Goal: Task Accomplishment & Management: Complete application form

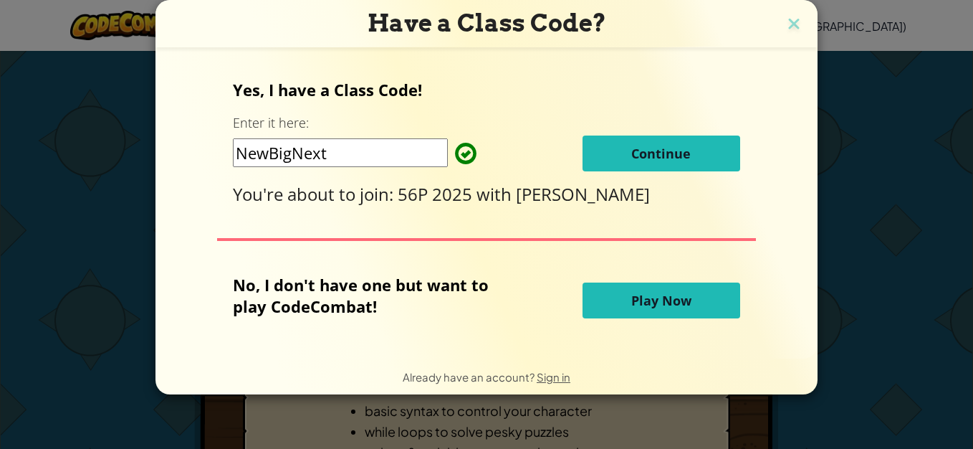
click at [651, 150] on span "Continue" at bounding box center [660, 153] width 59 height 17
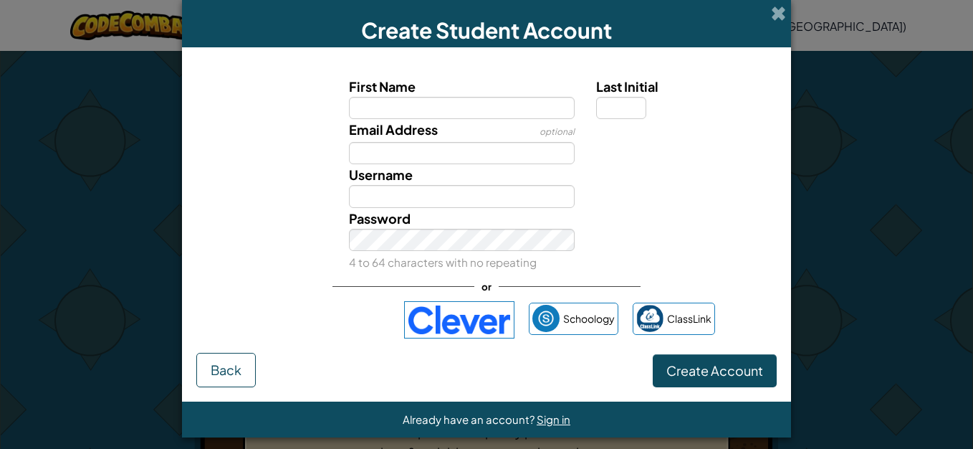
click at [453, 108] on input "First Name" at bounding box center [462, 108] width 226 height 22
type input "preeshi"
type input "b"
type input "PBED1@schools.vic.edu.au"
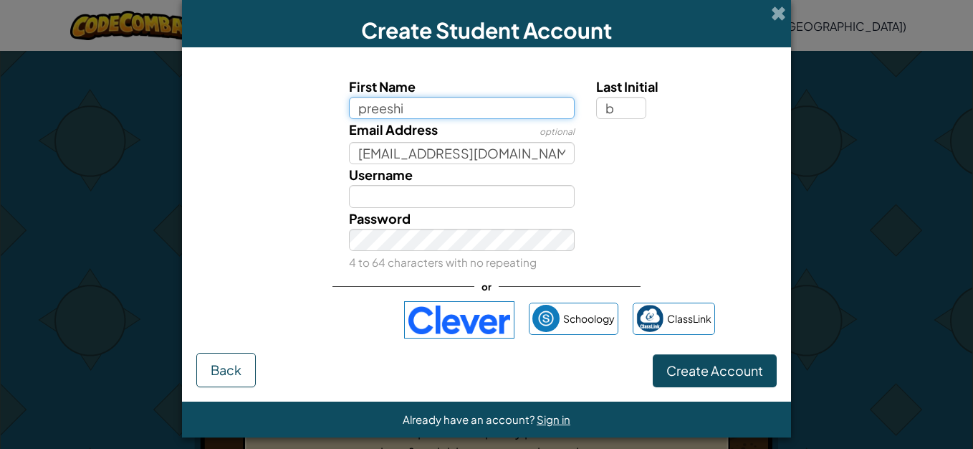
type input "PreeshiB"
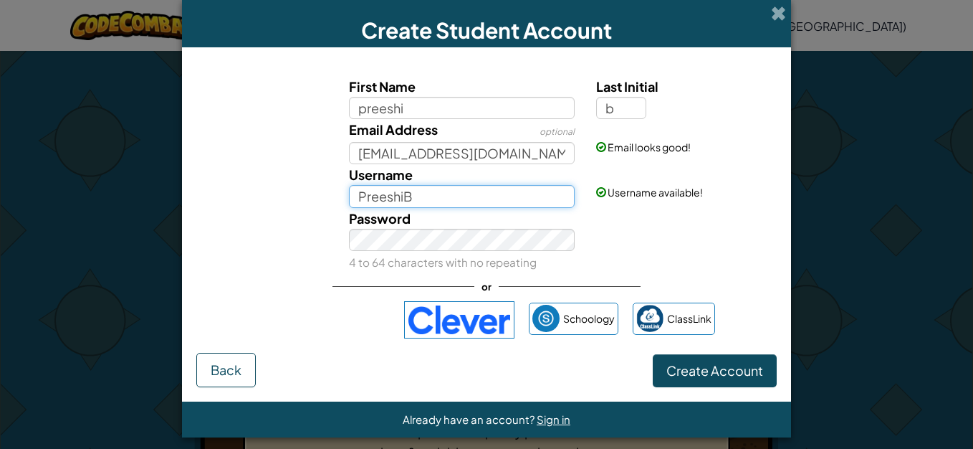
click at [479, 204] on input "PreeshiB" at bounding box center [462, 196] width 226 height 22
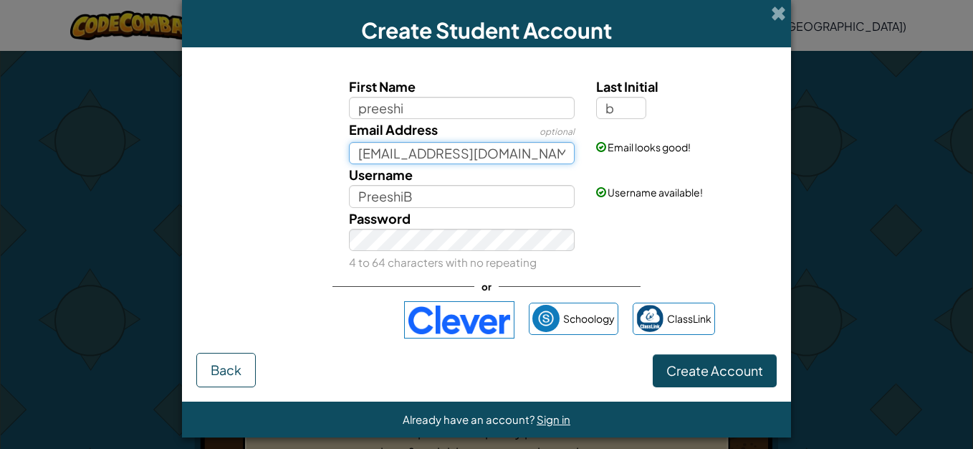
click at [557, 149] on input "PBED1@schools.vic.edu.au" at bounding box center [462, 153] width 226 height 22
type input "P"
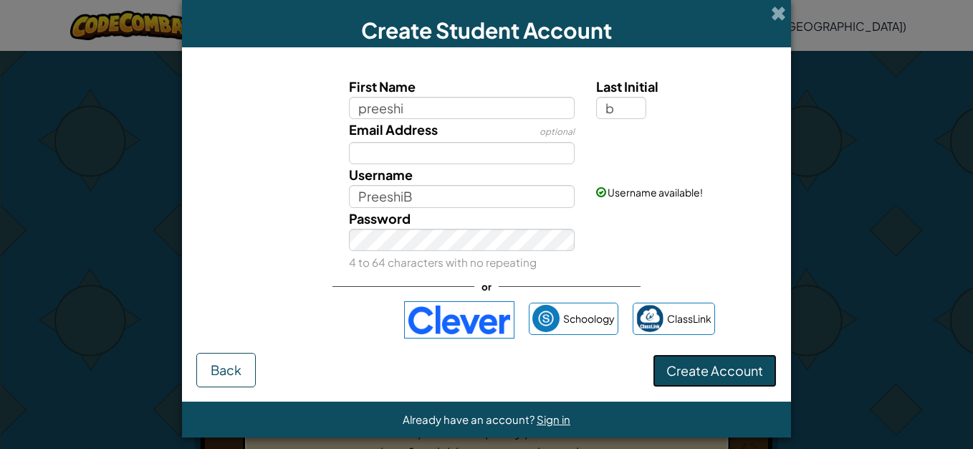
click at [671, 364] on span "Create Account" at bounding box center [714, 370] width 97 height 16
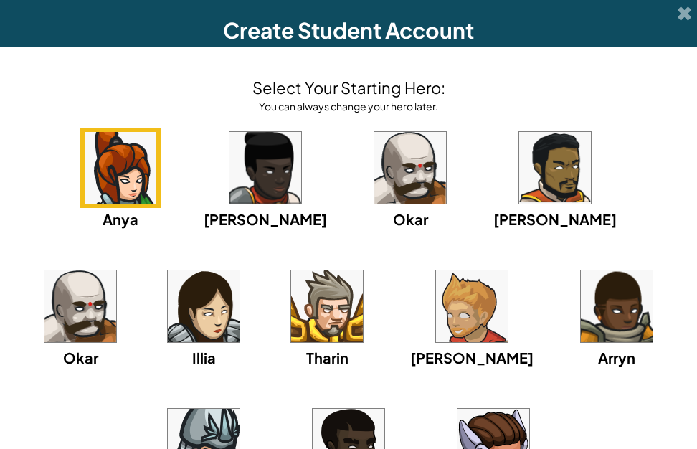
click at [603, 104] on div "Select Your Starting Hero: You can always change your hero later. Anya Ida Okar…" at bounding box center [348, 291] width 668 height 459
click at [168, 319] on img at bounding box center [204, 306] width 72 height 72
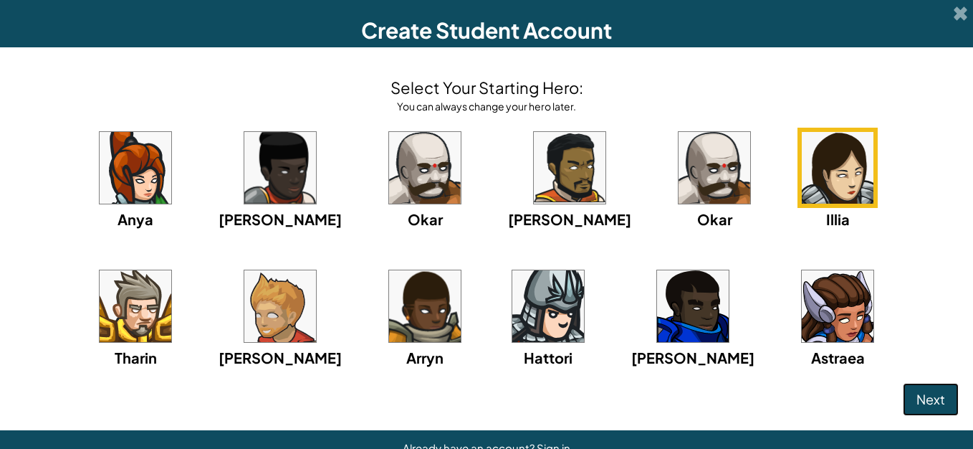
click at [917, 398] on span "Next" at bounding box center [931, 399] width 29 height 16
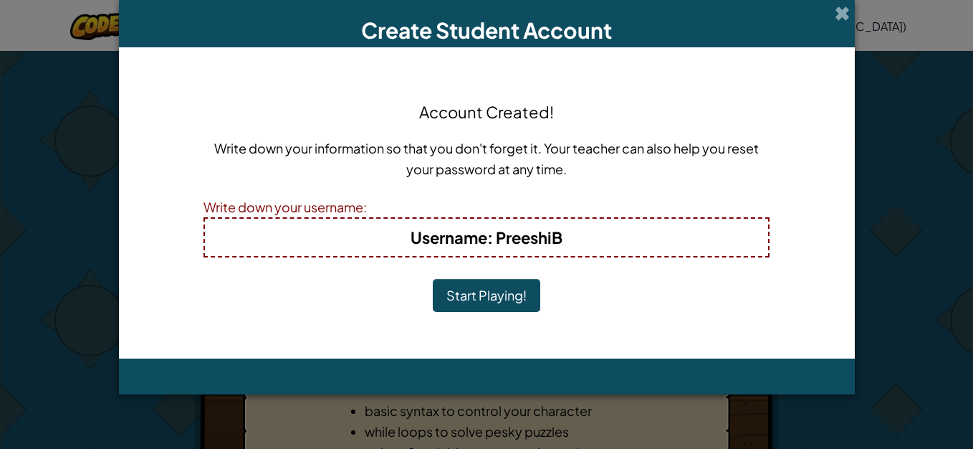
click at [502, 303] on button "Start Playing!" at bounding box center [486, 295] width 107 height 33
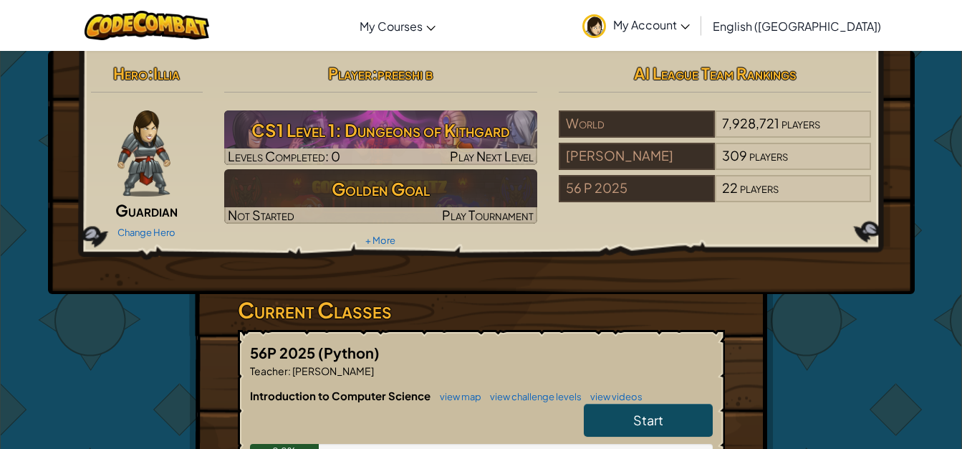
click at [672, 424] on link "Start" at bounding box center [648, 419] width 129 height 33
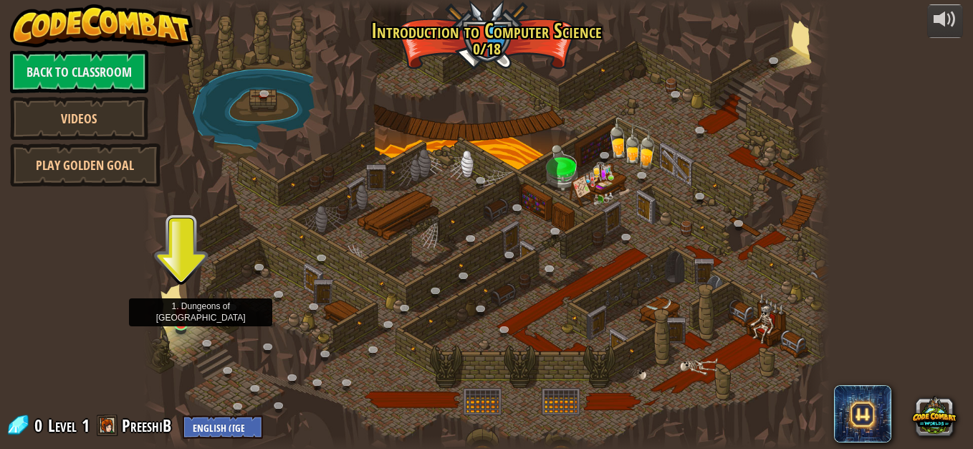
click at [186, 317] on img at bounding box center [181, 312] width 16 height 27
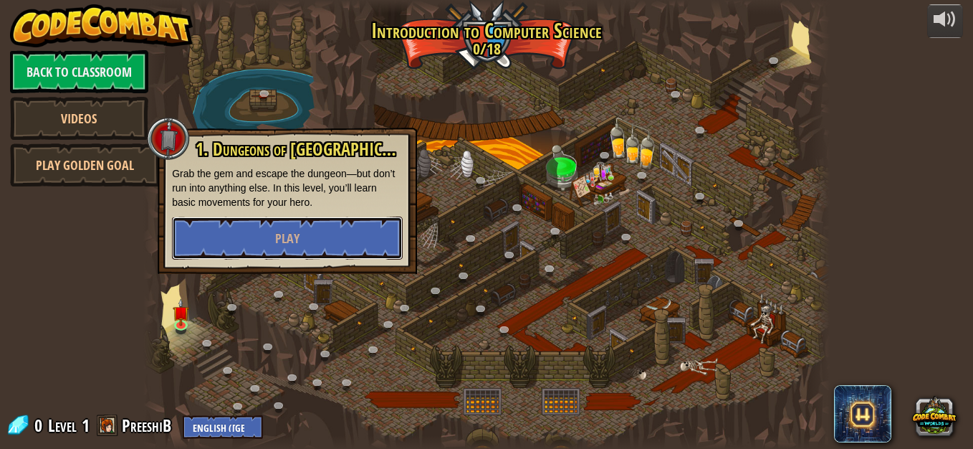
click at [375, 224] on button "Play" at bounding box center [287, 237] width 231 height 43
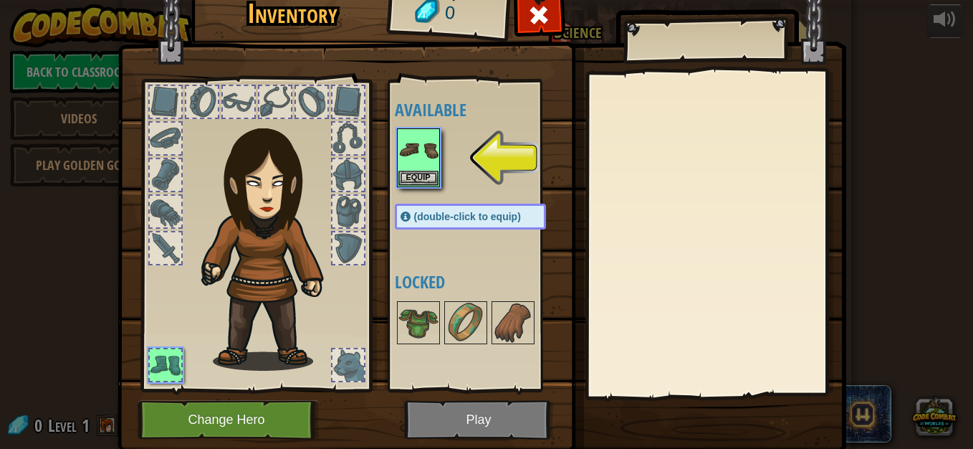
click at [411, 158] on img at bounding box center [418, 150] width 40 height 40
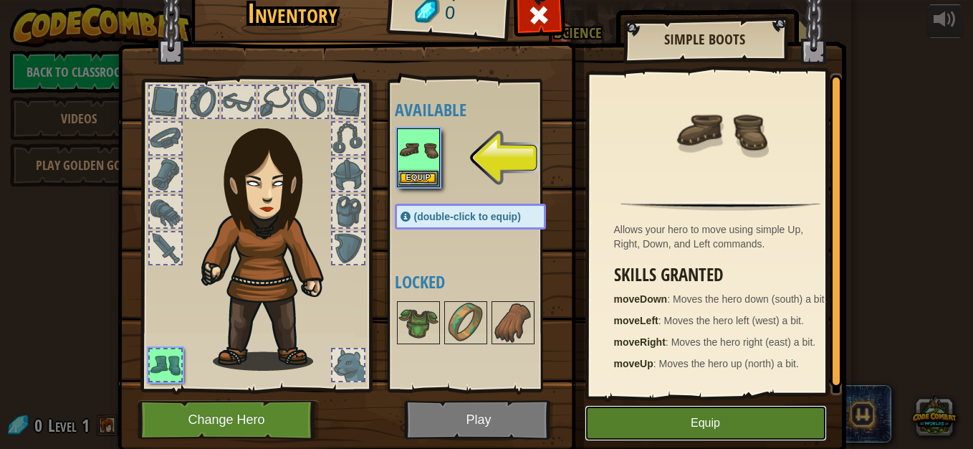
click at [638, 425] on button "Equip" at bounding box center [706, 423] width 242 height 36
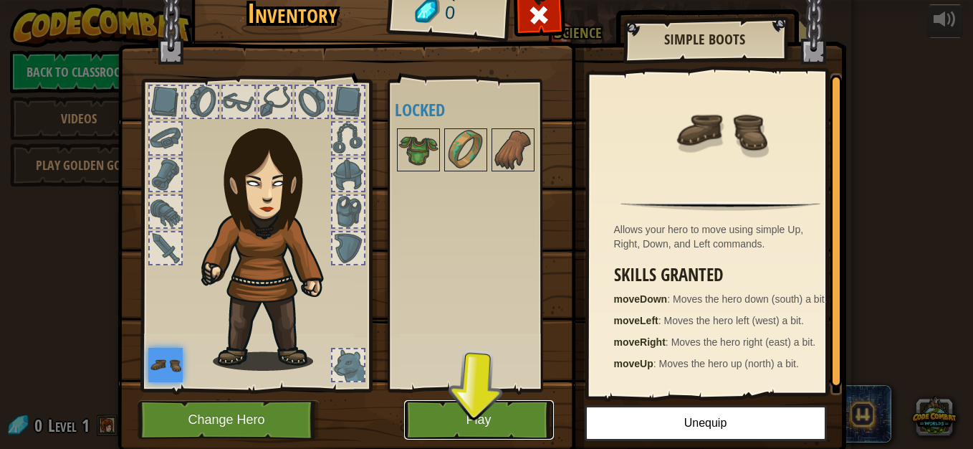
click at [456, 411] on button "Play" at bounding box center [479, 419] width 150 height 39
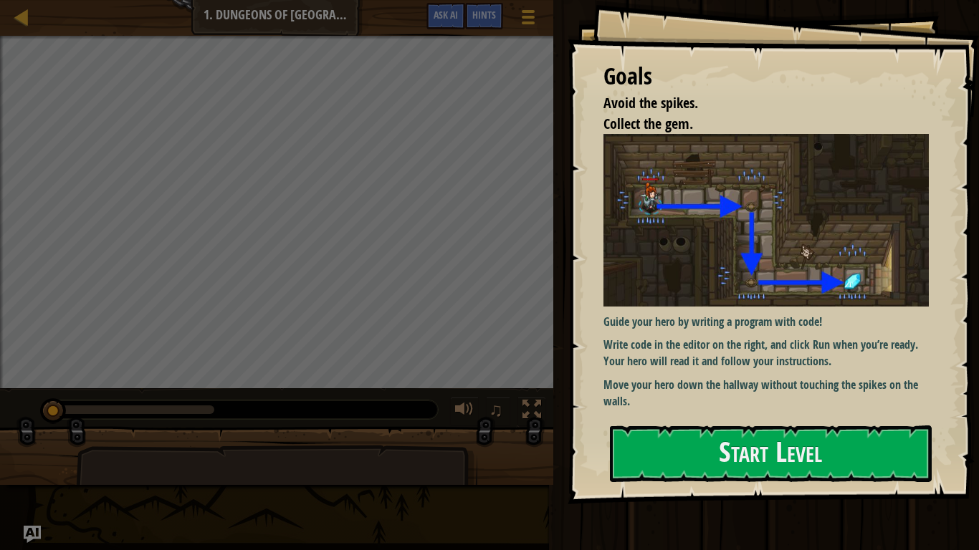
click at [717, 271] on img at bounding box center [771, 220] width 336 height 172
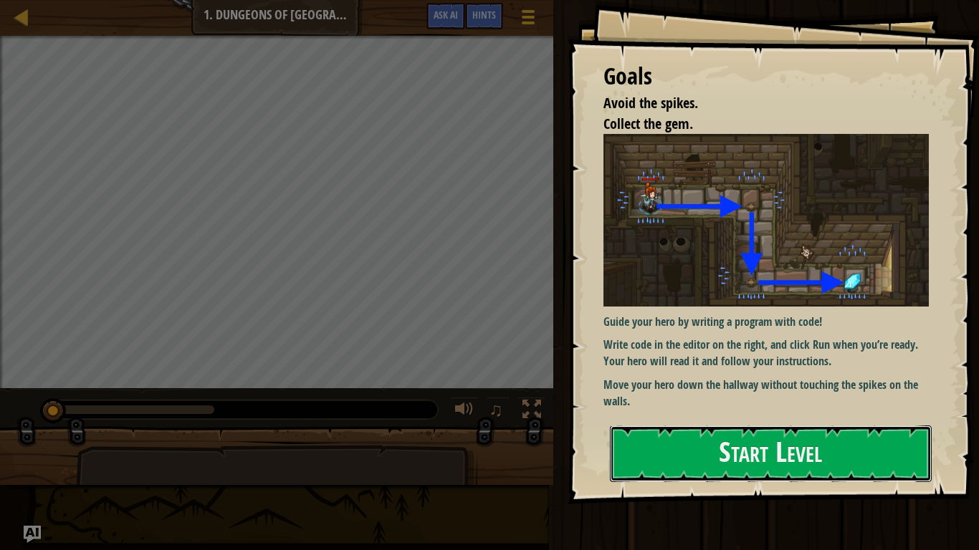
click at [707, 431] on button "Start Level" at bounding box center [771, 454] width 322 height 57
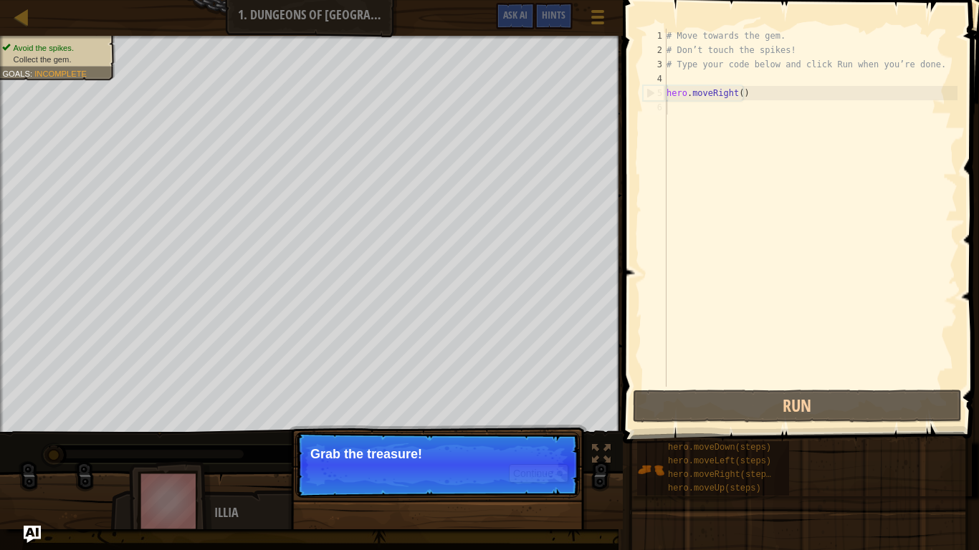
click at [507, 448] on p "Grab the treasure!" at bounding box center [437, 454] width 254 height 14
click at [551, 448] on button "Continue" at bounding box center [538, 473] width 59 height 19
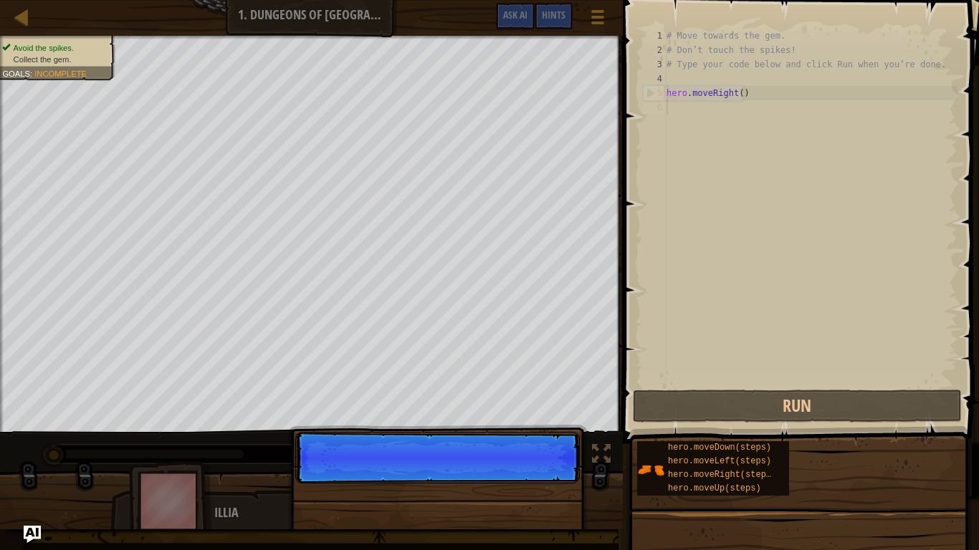
scroll to position [6, 0]
click at [551, 448] on p "Continue" at bounding box center [437, 458] width 285 height 52
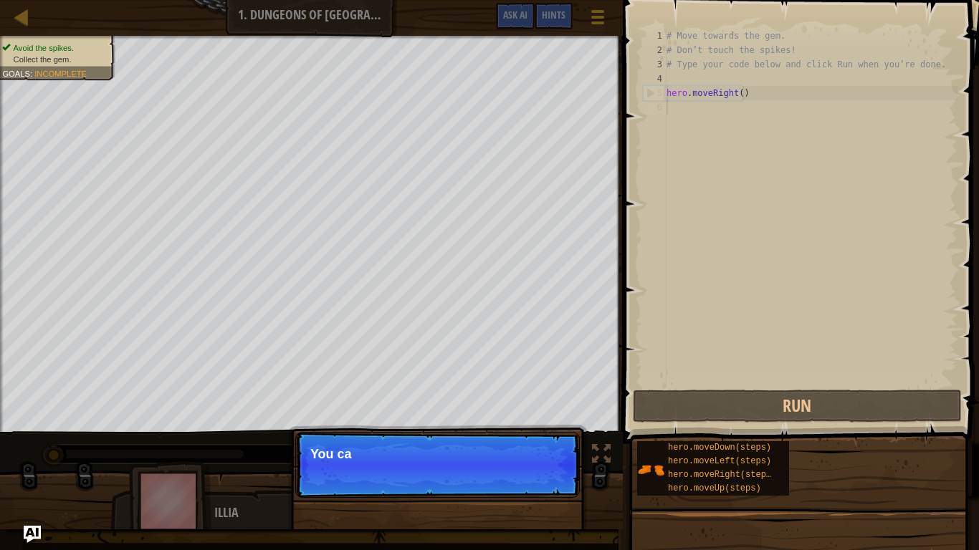
click at [551, 448] on p "Continue You ca" at bounding box center [437, 465] width 285 height 66
click at [551, 448] on p "Continue You can use t" at bounding box center [437, 465] width 285 height 66
click at [551, 448] on p "Continue You can use these methods." at bounding box center [437, 465] width 285 height 66
click at [551, 448] on button "Continue" at bounding box center [538, 473] width 59 height 19
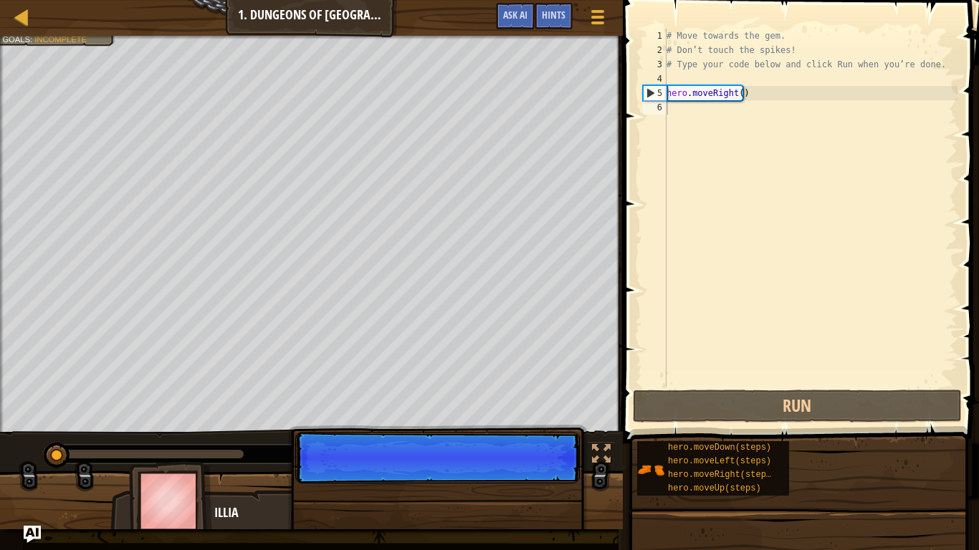
click at [551, 448] on div "Continue" at bounding box center [437, 538] width 299 height 212
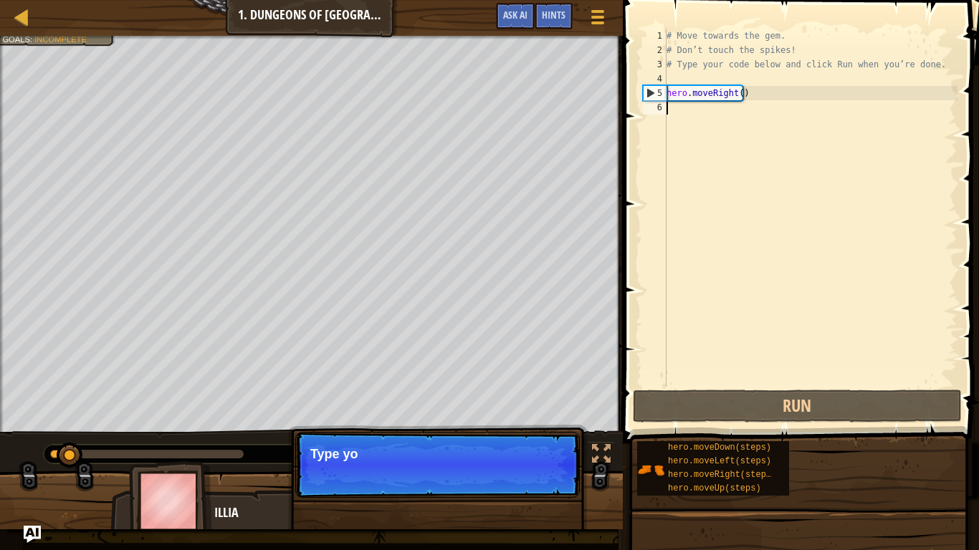
click at [551, 448] on p "Continue Type yo" at bounding box center [437, 465] width 285 height 66
click at [551, 448] on p "Continue Type your cod" at bounding box center [437, 465] width 285 height 66
click at [551, 448] on p "Continue Type your code on th" at bounding box center [437, 465] width 285 height 66
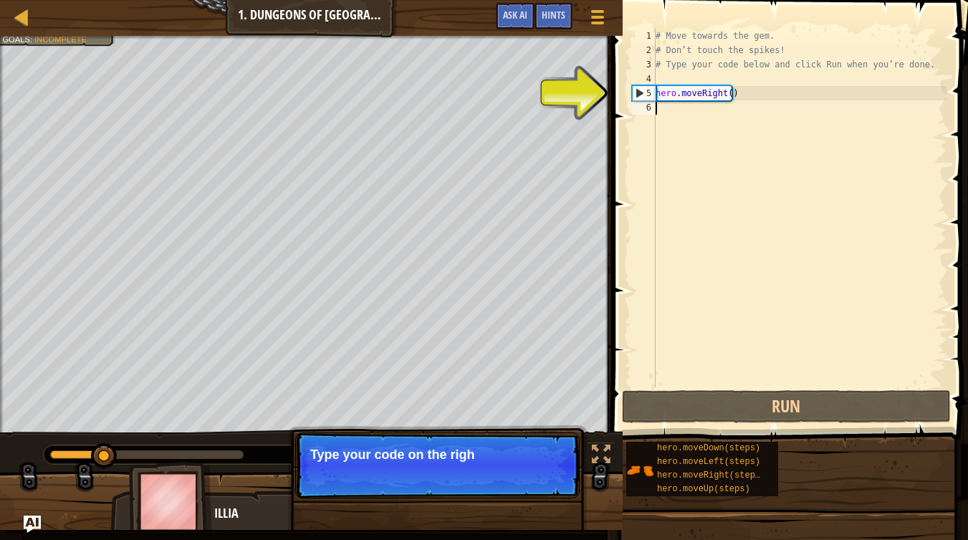
click at [551, 448] on p "Continue Type your code on the righ" at bounding box center [437, 465] width 285 height 66
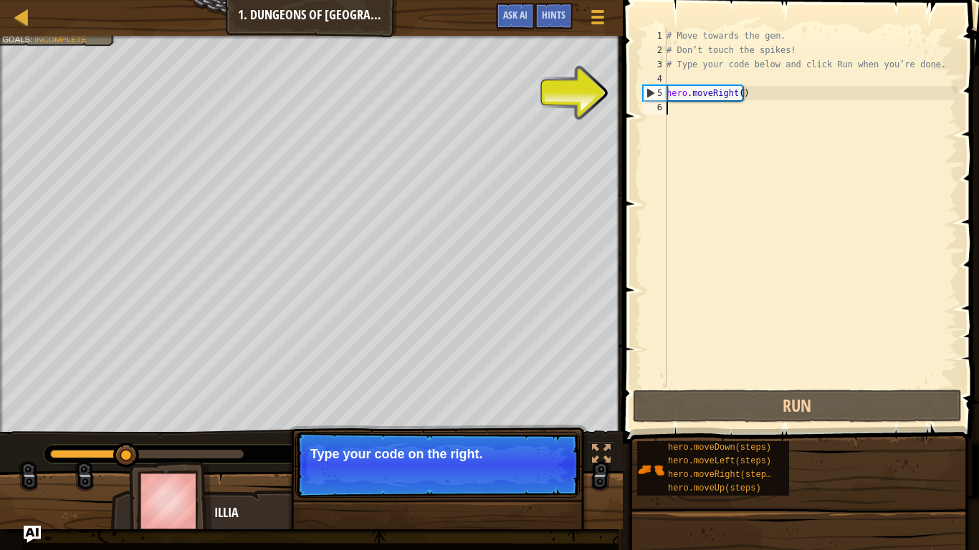
click at [551, 448] on button "Continue" at bounding box center [538, 473] width 59 height 19
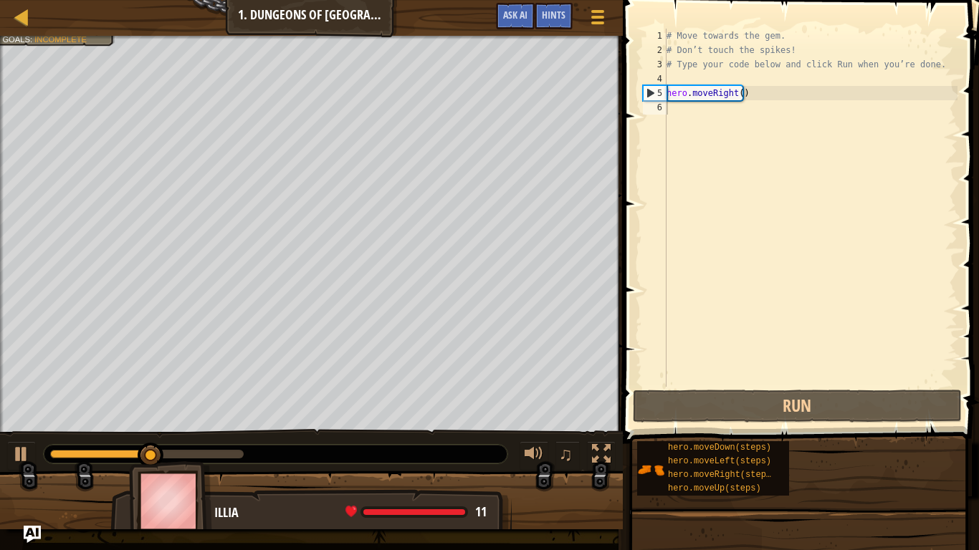
click at [551, 448] on div at bounding box center [311, 507] width 623 height 72
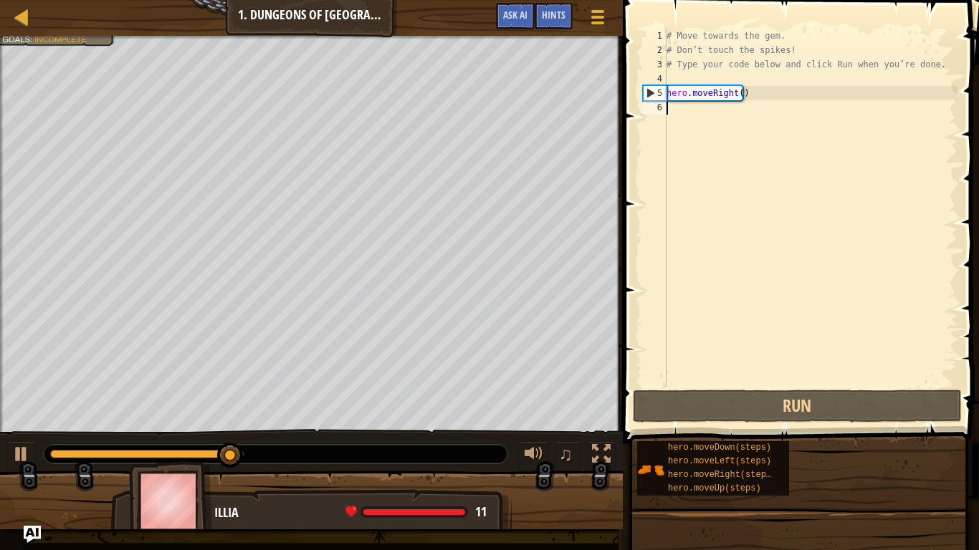
click at [551, 448] on div at bounding box center [311, 507] width 623 height 72
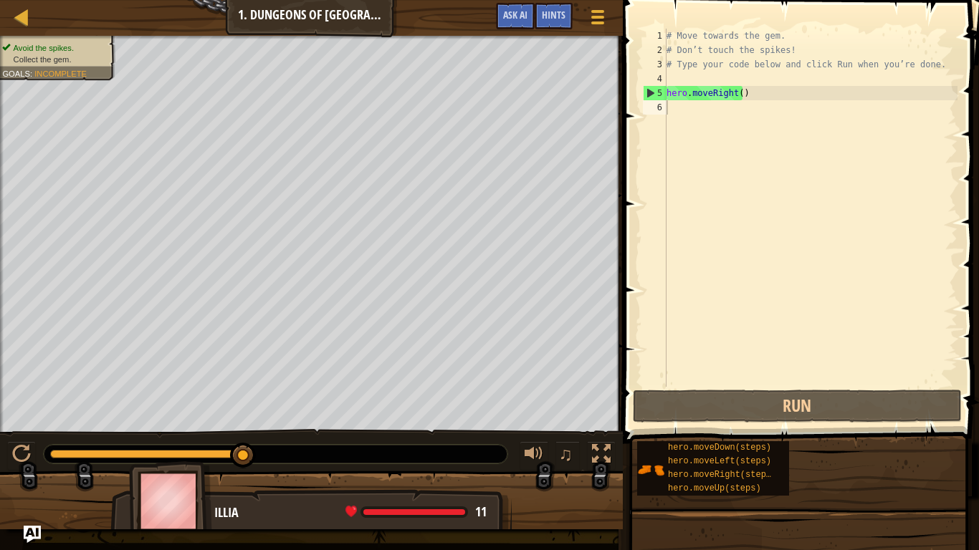
click at [551, 448] on div at bounding box center [311, 507] width 623 height 72
type textarea "h"
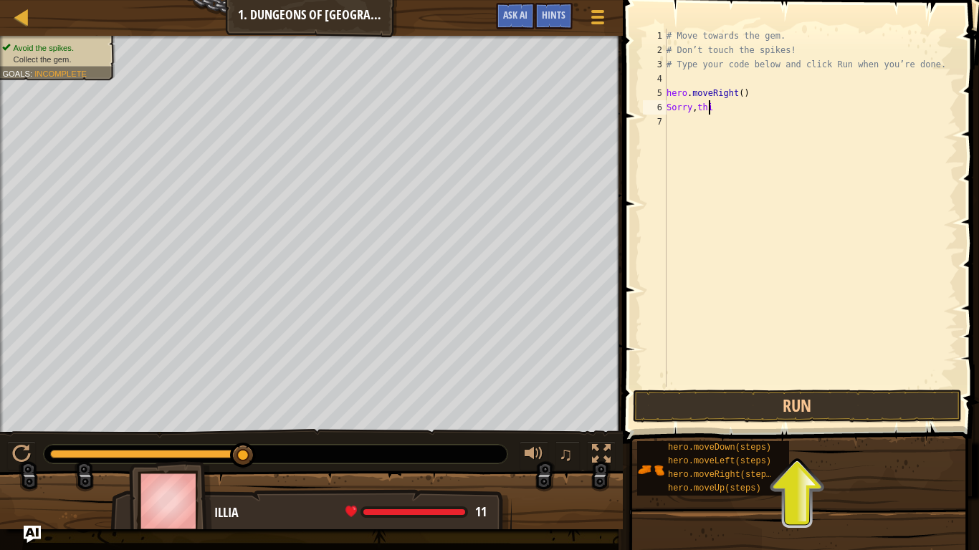
scroll to position [6, 3]
click at [529, 16] on button "Ask AI" at bounding box center [515, 16] width 39 height 27
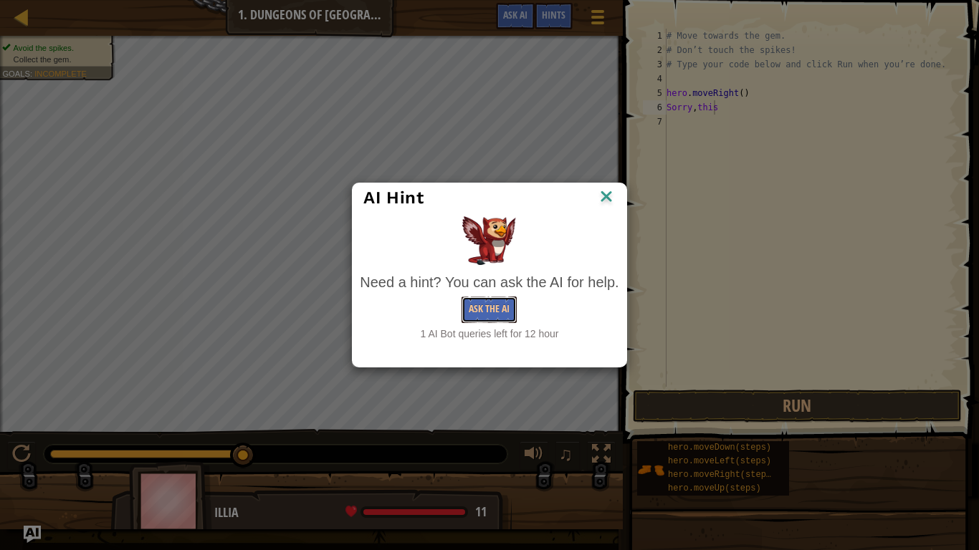
click at [495, 312] on button "Ask the AI" at bounding box center [489, 310] width 55 height 27
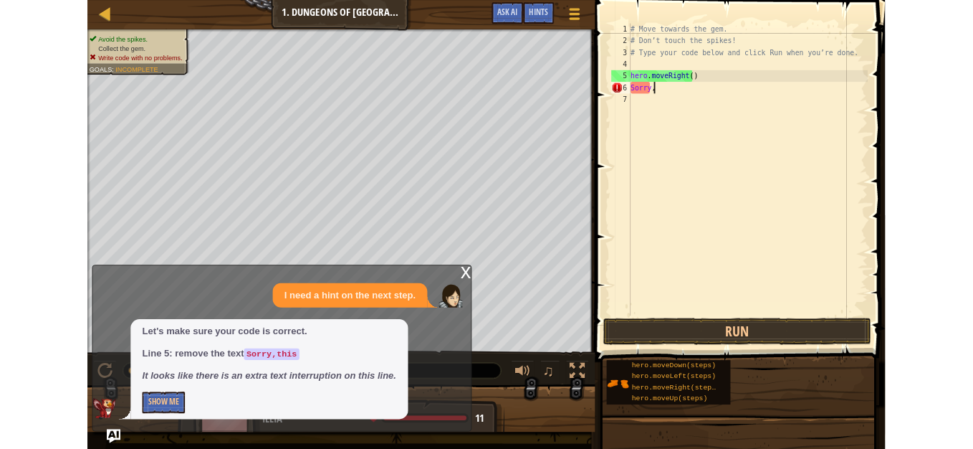
scroll to position [6, 0]
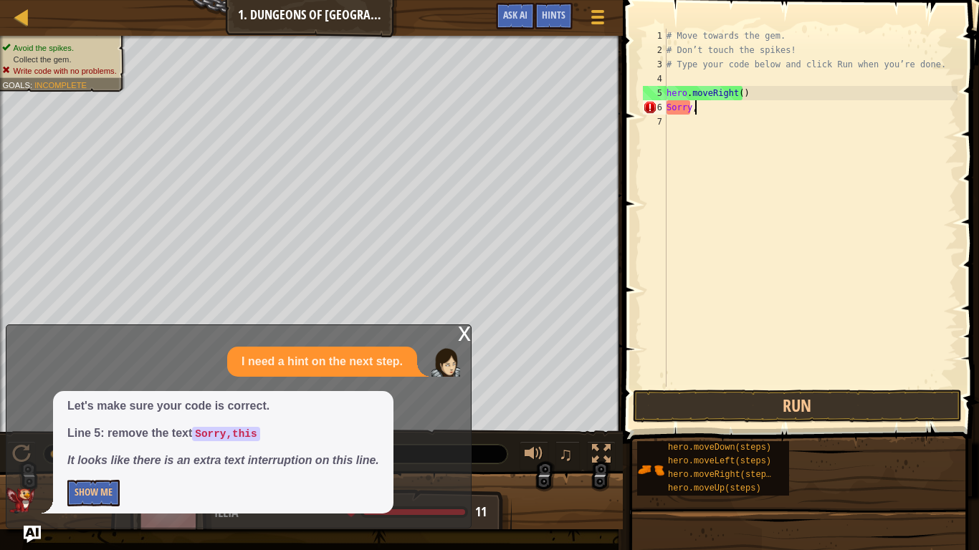
type textarea "S"
click at [519, 17] on span "Ask AI" at bounding box center [515, 15] width 24 height 14
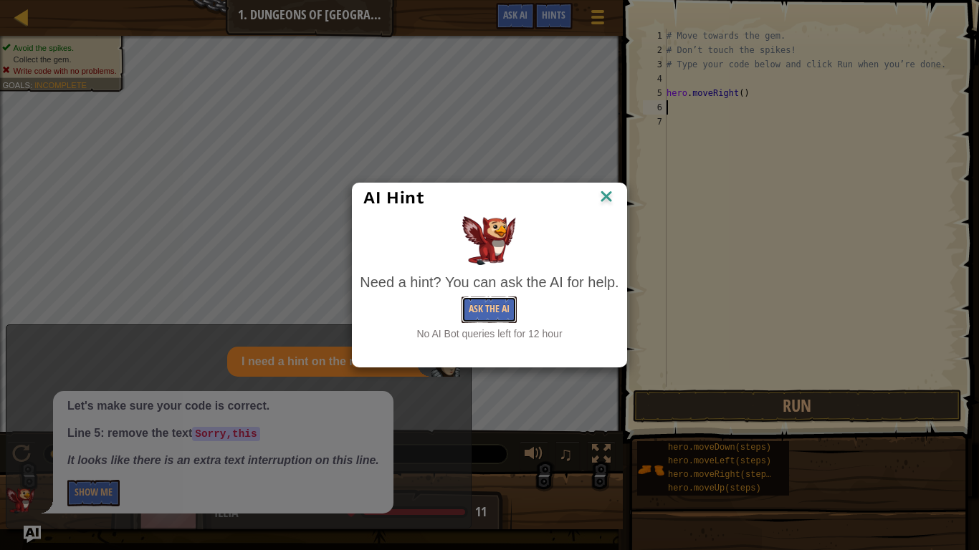
click at [491, 299] on button "Ask the AI" at bounding box center [489, 310] width 55 height 27
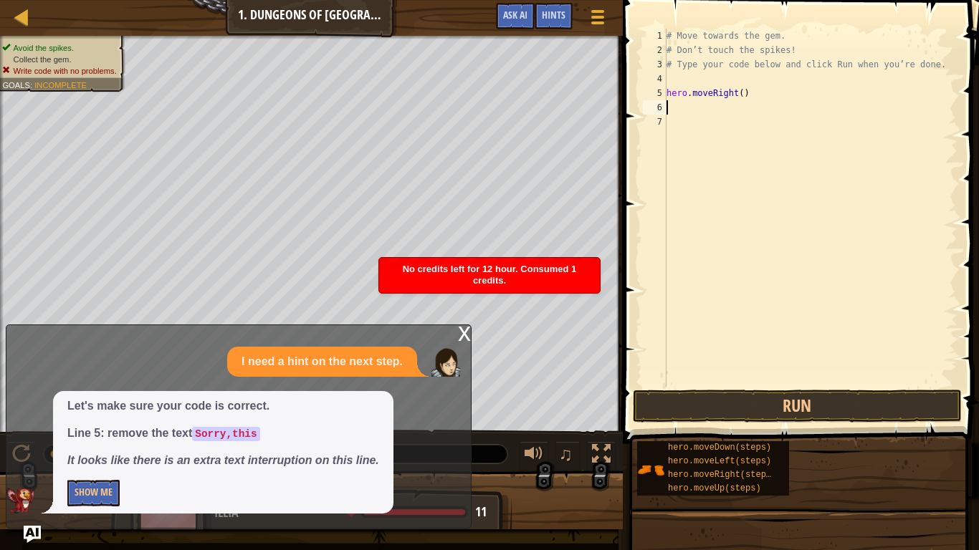
click at [550, 22] on div "Hints" at bounding box center [554, 16] width 38 height 27
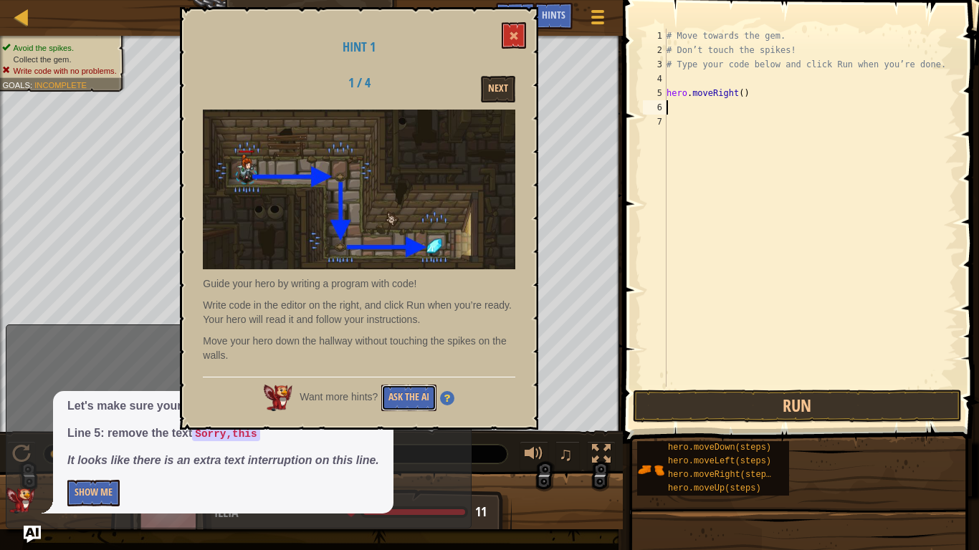
click at [414, 398] on button "Ask the AI" at bounding box center [408, 398] width 55 height 27
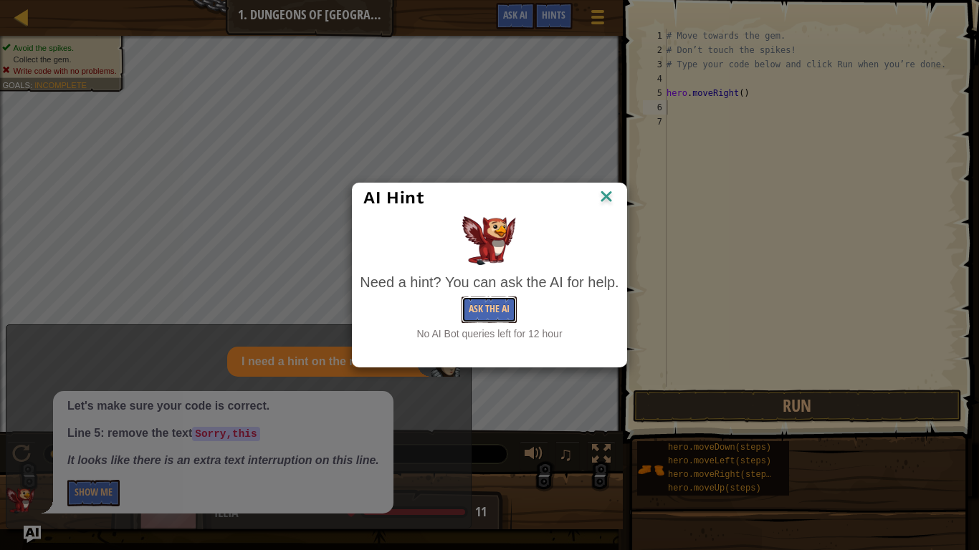
click at [478, 312] on button "Ask the AI" at bounding box center [489, 310] width 55 height 27
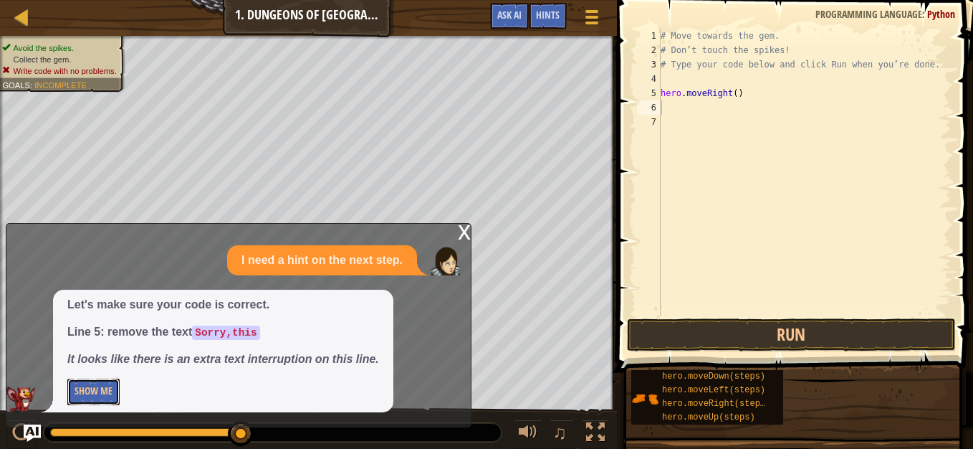
click at [91, 391] on button "Show Me" at bounding box center [93, 391] width 52 height 27
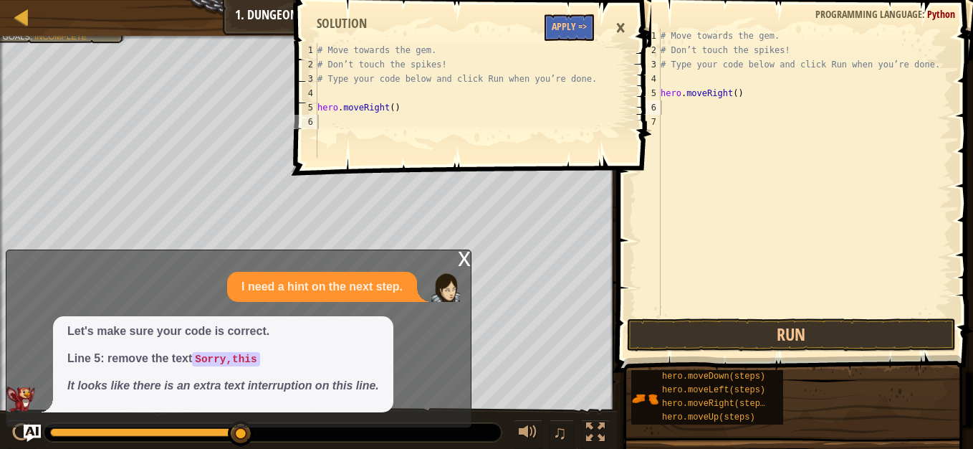
drag, startPoint x: 114, startPoint y: 386, endPoint x: 421, endPoint y: 406, distance: 308.1
click at [421, 406] on div "Map Introduction to Computer Science 1. Dungeons of Kithgard Game Menu Done Hin…" at bounding box center [486, 224] width 973 height 449
drag, startPoint x: 96, startPoint y: 333, endPoint x: 192, endPoint y: 349, distance: 97.4
click at [192, 349] on span "Let's make sure your code is correct. Line 5: remove the text Sorry,this It loo…" at bounding box center [223, 358] width 312 height 71
click at [631, 28] on div "×" at bounding box center [620, 27] width 24 height 33
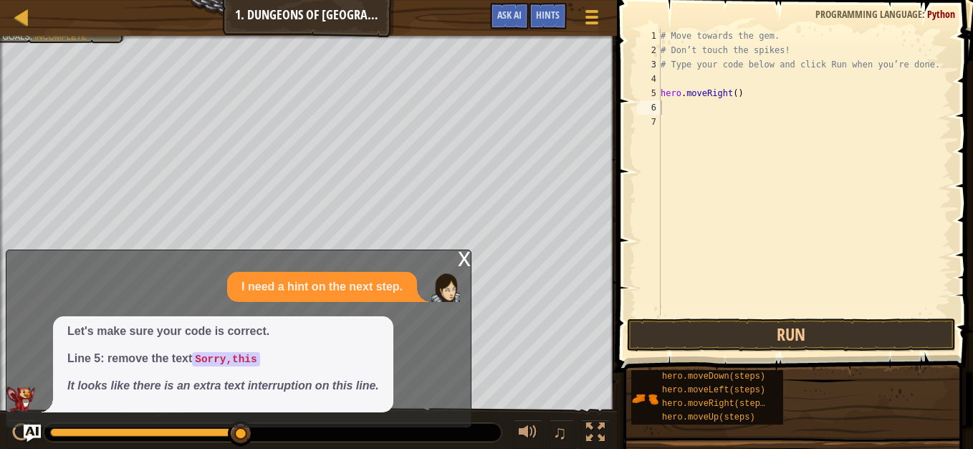
type textarea "hero.moveRight()"
click at [745, 90] on div "# Move towards the gem. # Don’t touch the spikes! # Type your code below and cl…" at bounding box center [805, 186] width 294 height 315
click at [691, 122] on div "# Move towards the gem. # Don’t touch the spikes! # Type your code below and cl…" at bounding box center [805, 186] width 294 height 315
type textarea "t"
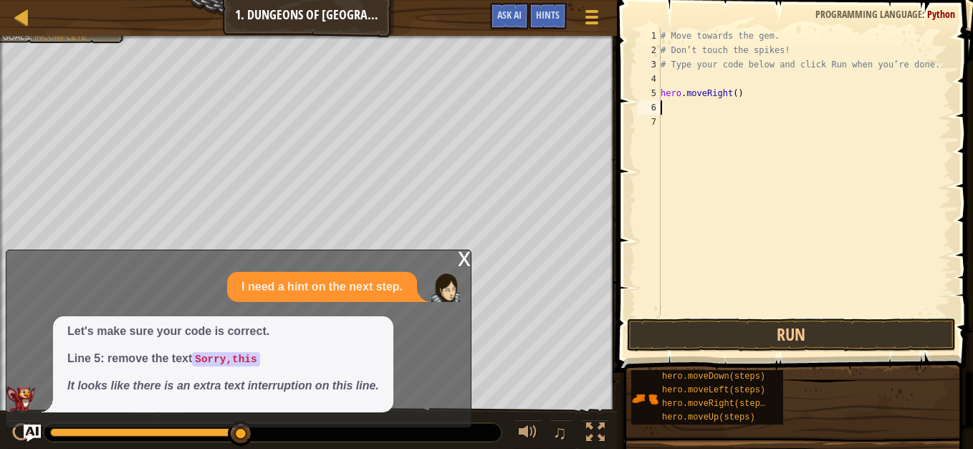
type textarea "hero.moveRight()"
type textarea "hero.moveRight"
click at [741, 325] on button "Run" at bounding box center [791, 334] width 329 height 33
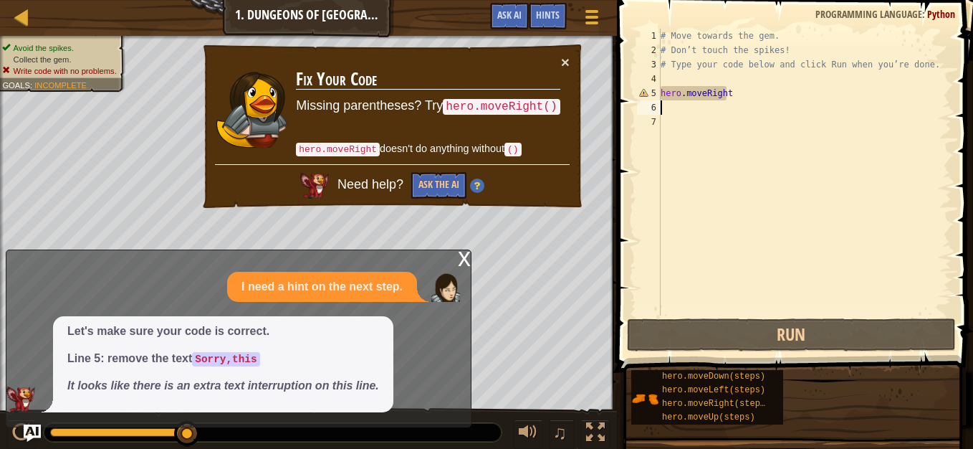
click at [570, 49] on div "× Fix Your Code Missing parentheses? Try hero.moveRight() hero.moveRight doesn'…" at bounding box center [392, 126] width 383 height 167
click at [561, 63] on button "×" at bounding box center [565, 61] width 9 height 15
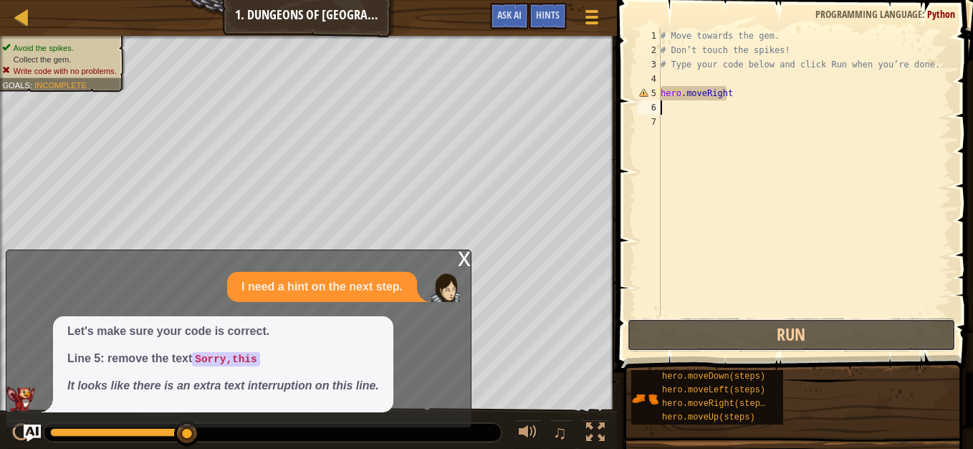
click at [850, 333] on button "Run" at bounding box center [791, 334] width 329 height 33
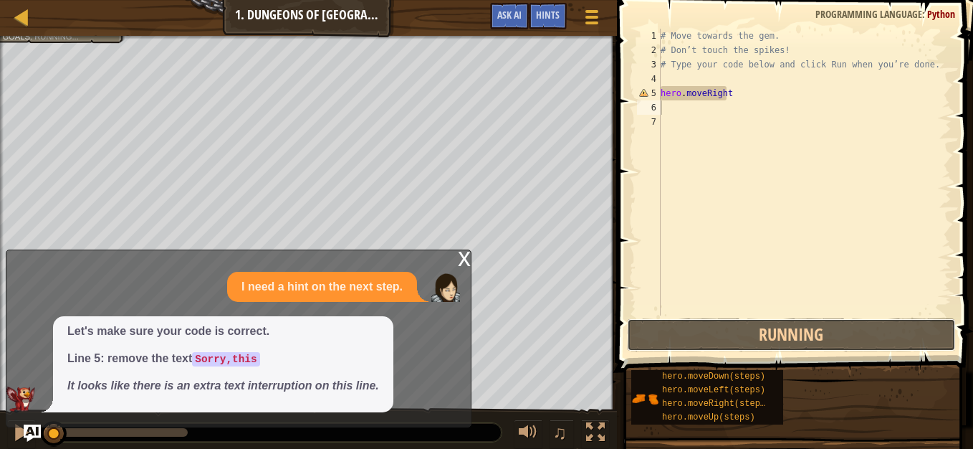
click at [850, 333] on button "Running" at bounding box center [791, 334] width 329 height 33
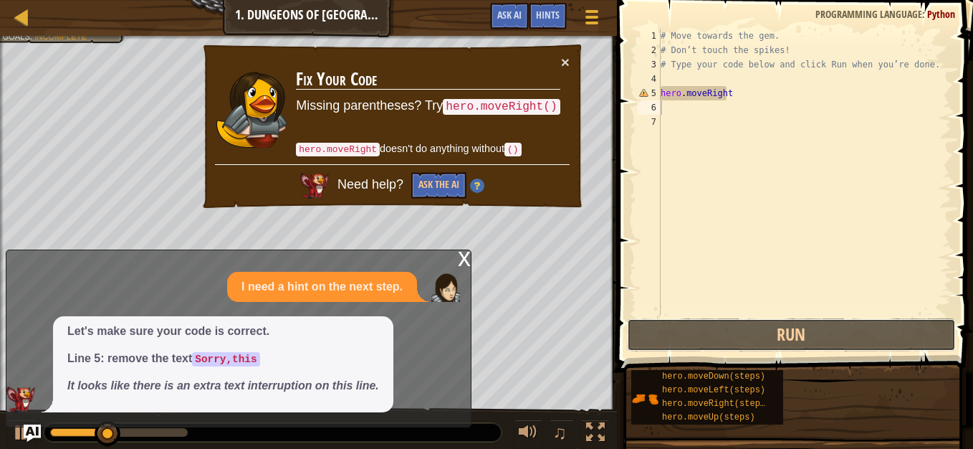
click at [850, 333] on button "Run" at bounding box center [791, 334] width 329 height 33
click at [456, 181] on button "Ask the AI" at bounding box center [438, 185] width 55 height 27
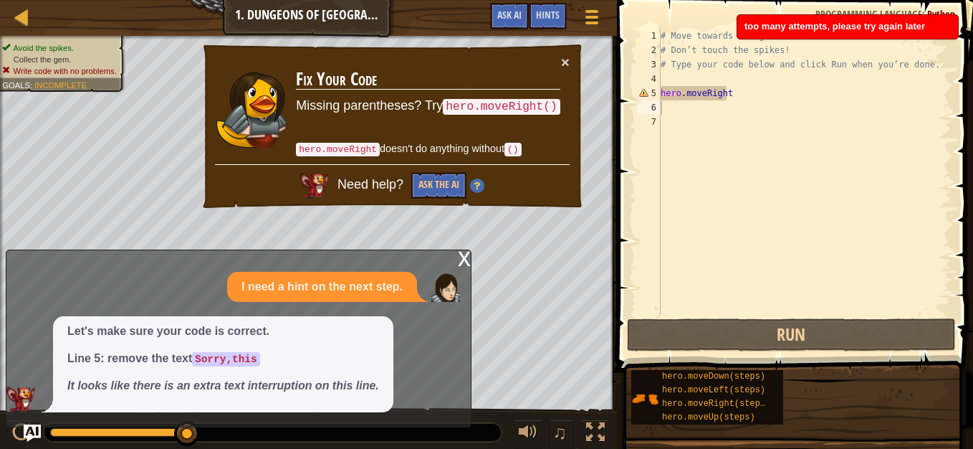
drag, startPoint x: 349, startPoint y: 376, endPoint x: 422, endPoint y: 312, distance: 97.0
click at [422, 312] on div "I need a hint on the next step. Let's make sure your code is correct. Line 5: r…" at bounding box center [234, 342] width 457 height 140
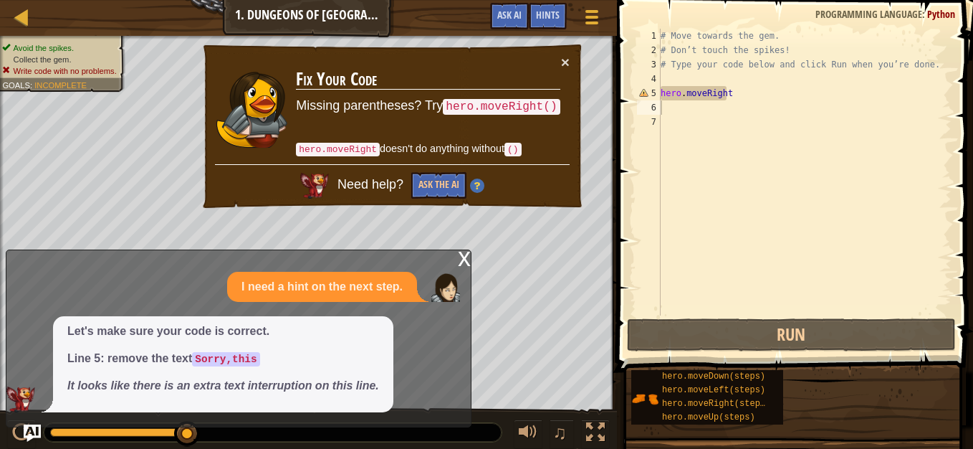
click at [760, 90] on div "# Move towards the gem. # Don’t touch the spikes! # Type your code below and cl…" at bounding box center [805, 186] width 294 height 315
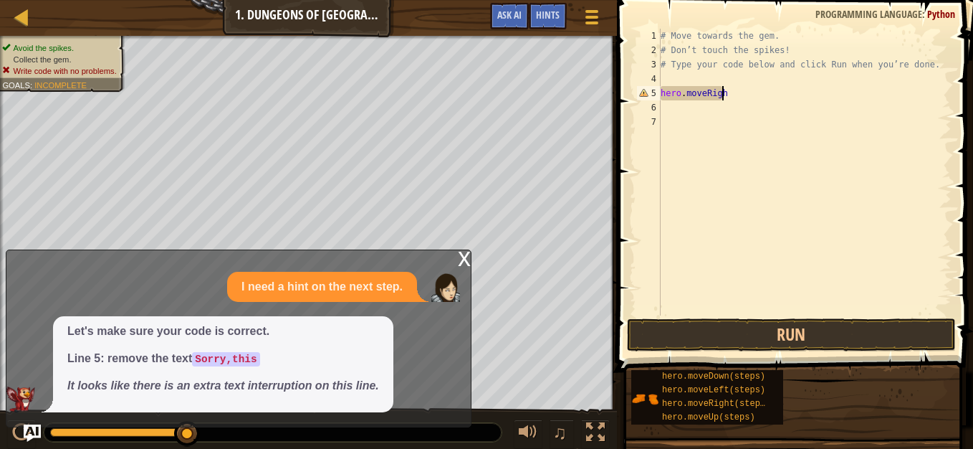
type textarea "hero.moveRig"
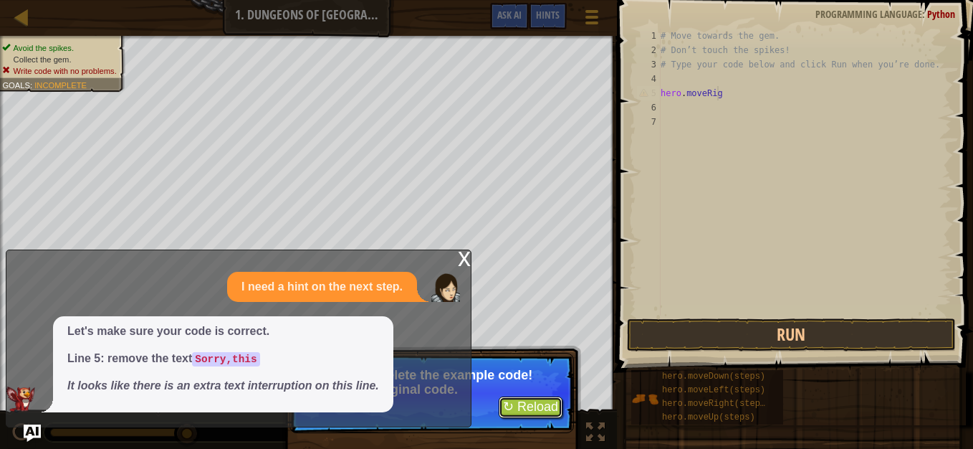
click at [525, 399] on button "↻ Reload" at bounding box center [531, 406] width 64 height 21
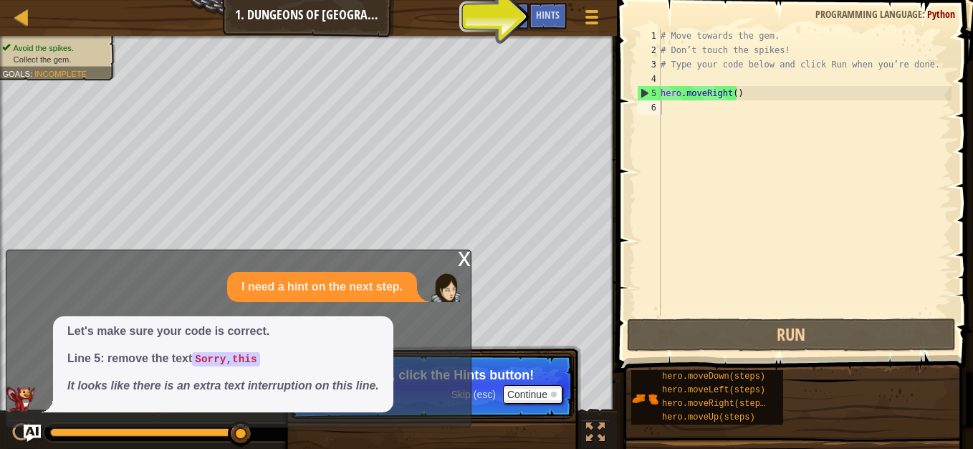
click at [548, 14] on span "Hints" at bounding box center [548, 15] width 24 height 14
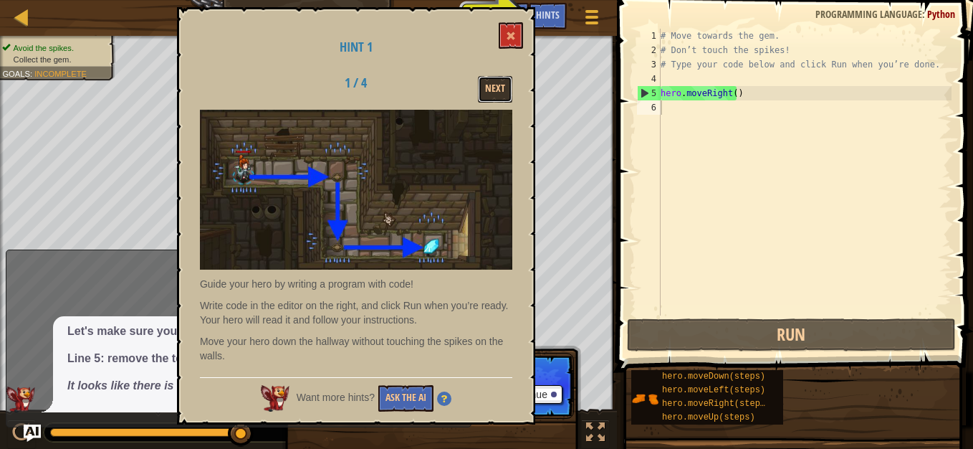
click at [504, 95] on button "Next" at bounding box center [495, 89] width 34 height 27
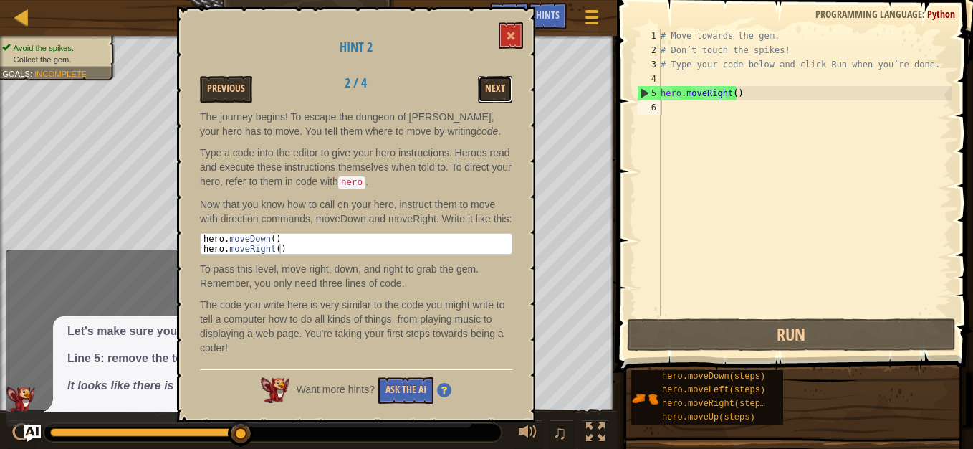
click at [504, 95] on button "Next" at bounding box center [495, 89] width 34 height 27
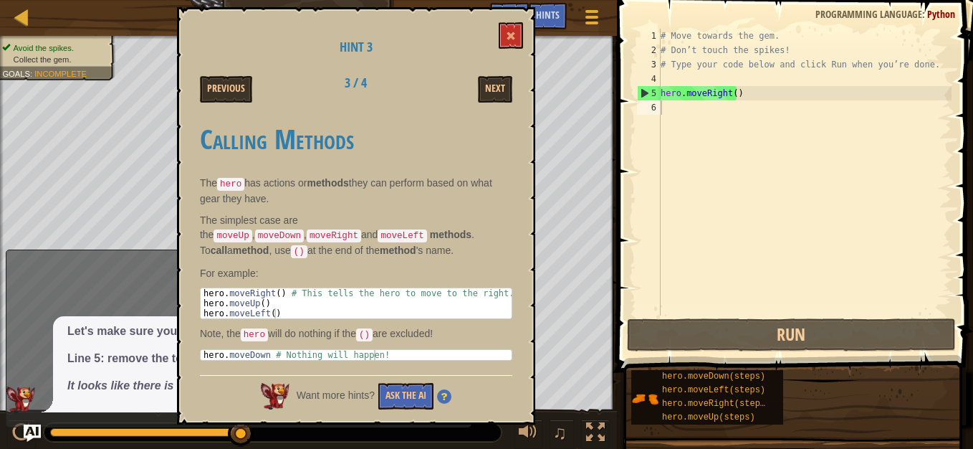
click at [504, 95] on button "Next" at bounding box center [495, 89] width 34 height 27
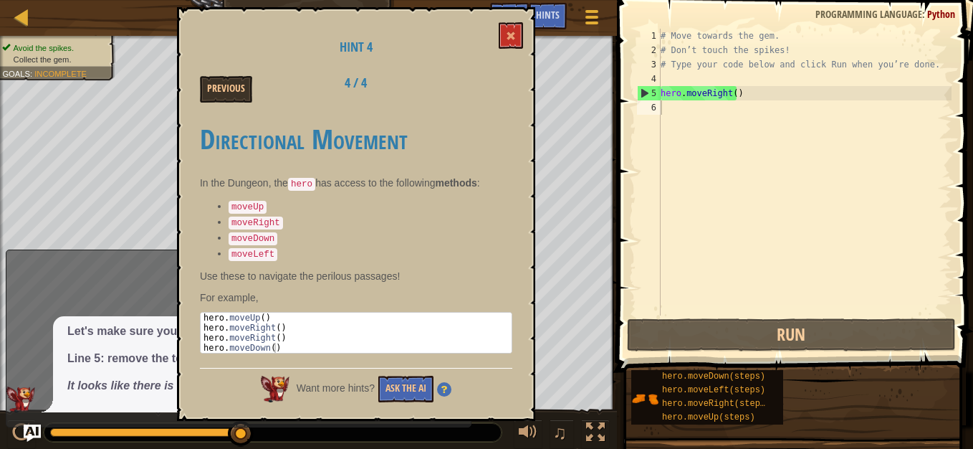
click at [504, 95] on div "Previous 4 / 4" at bounding box center [356, 89] width 334 height 27
click at [410, 381] on button "Ask the AI" at bounding box center [405, 389] width 55 height 27
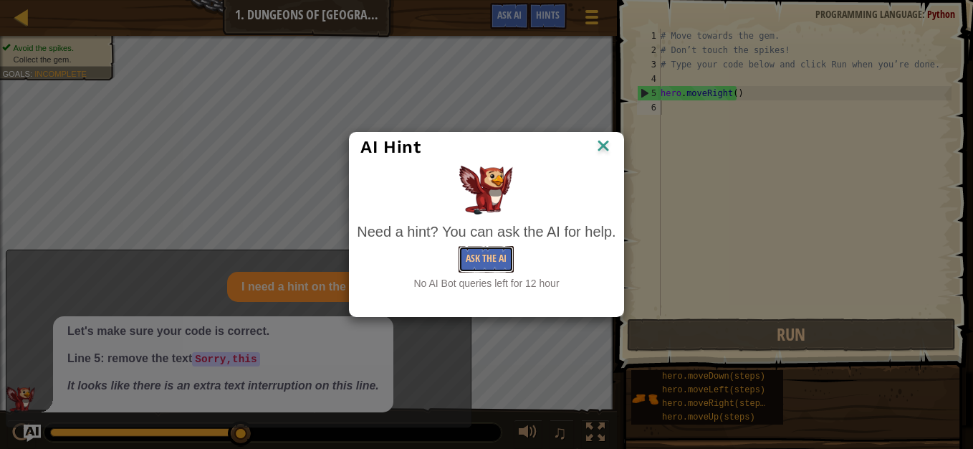
click at [469, 253] on button "Ask the AI" at bounding box center [486, 259] width 55 height 27
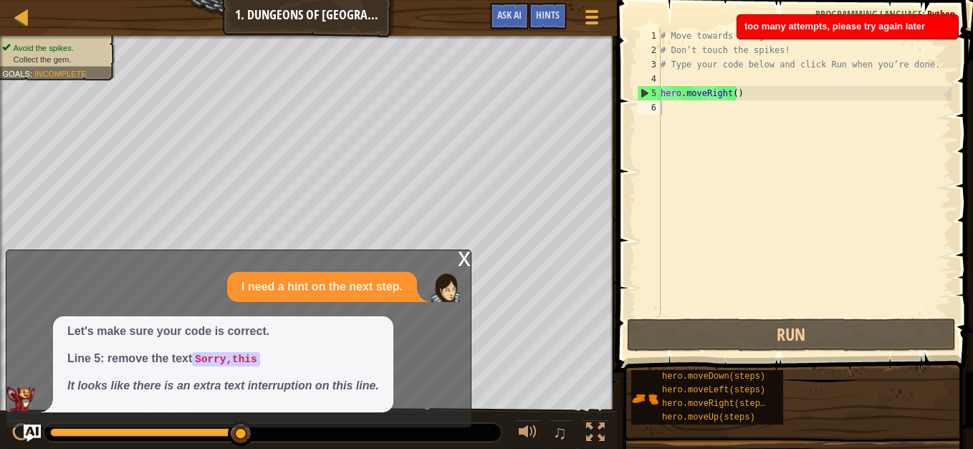
drag, startPoint x: 750, startPoint y: 29, endPoint x: 747, endPoint y: 22, distance: 7.7
click at [747, 22] on span "too many attempts, please try again later" at bounding box center [835, 26] width 181 height 11
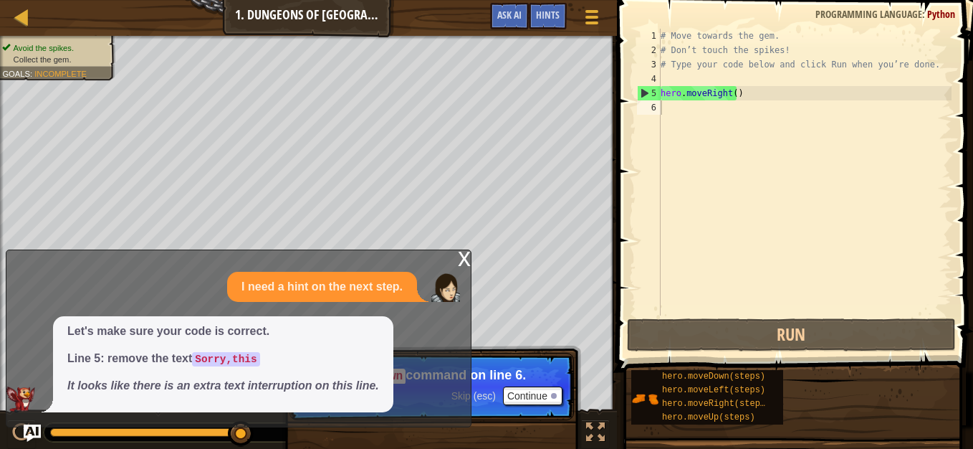
click at [698, 102] on div "# Move towards the gem. # Don’t touch the spikes! # Type your code below and cl…" at bounding box center [805, 186] width 294 height 315
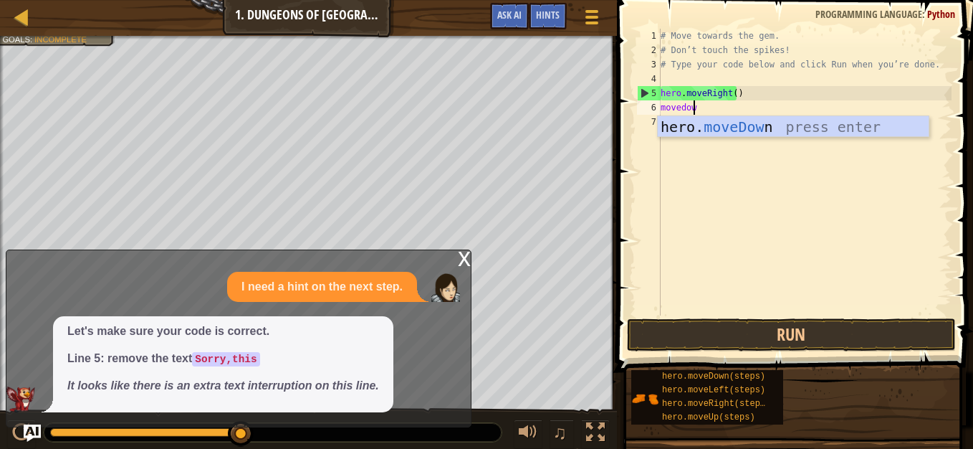
type textarea "movedown"
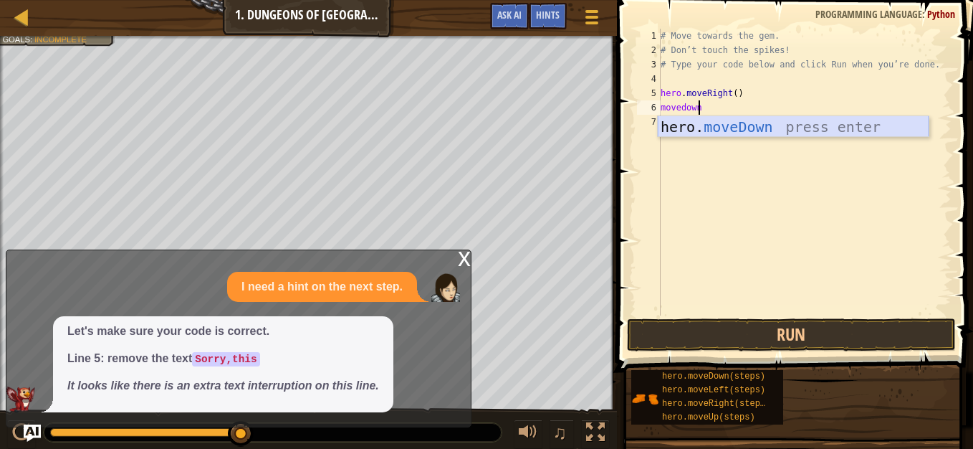
click at [799, 123] on div "hero. moveDown press enter" at bounding box center [793, 148] width 271 height 64
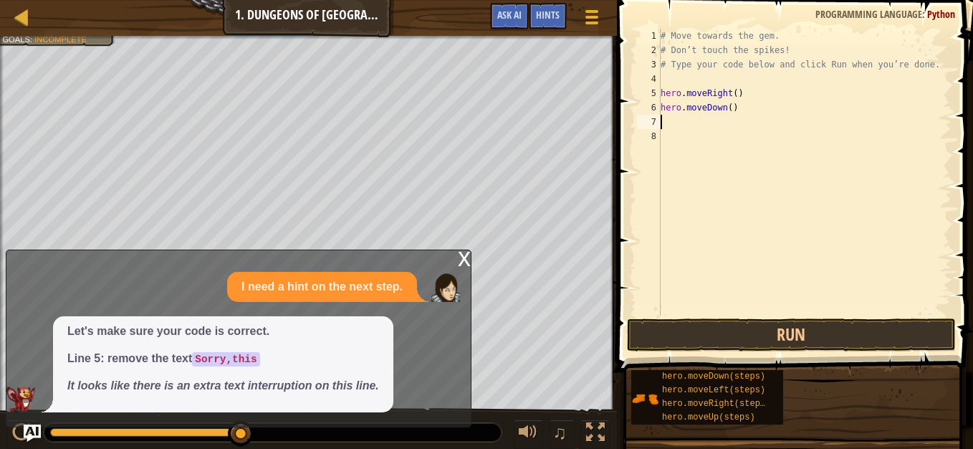
scroll to position [6, 0]
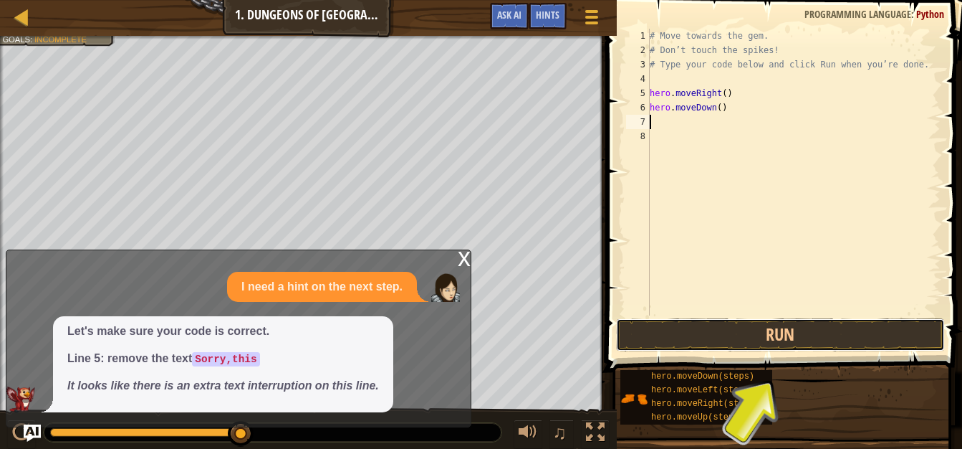
click at [843, 341] on button "Run" at bounding box center [780, 334] width 329 height 33
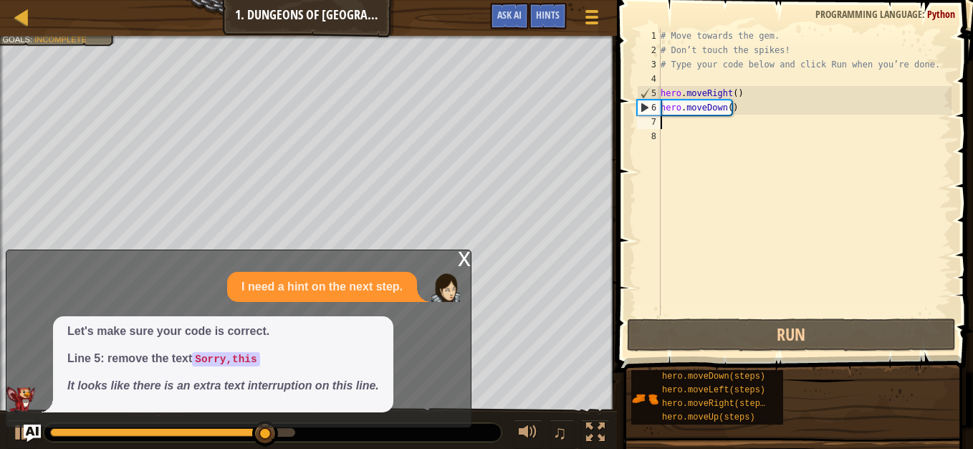
click at [641, 102] on div "6" at bounding box center [649, 107] width 23 height 14
type textarea "hero.moveDown()"
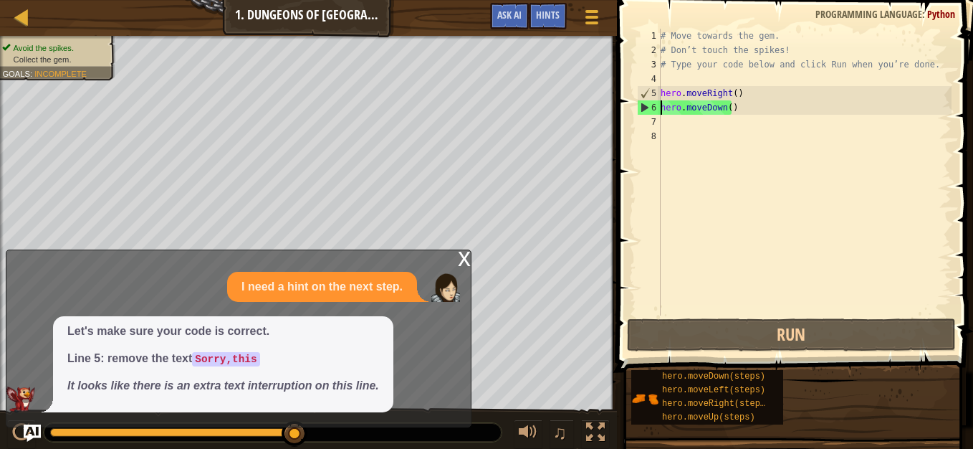
click at [686, 131] on div "# Move towards the gem. # Don’t touch the spikes! # Type your code below and cl…" at bounding box center [805, 186] width 294 height 315
click at [666, 130] on div "# Move towards the gem. # Don’t touch the spikes! # Type your code below and cl…" at bounding box center [805, 186] width 294 height 315
click at [678, 131] on div "# Move towards the gem. # Don’t touch the spikes! # Type your code below and cl…" at bounding box center [805, 186] width 294 height 315
click at [676, 126] on div "# Move towards the gem. # Don’t touch the spikes! # Type your code below and cl…" at bounding box center [805, 186] width 294 height 315
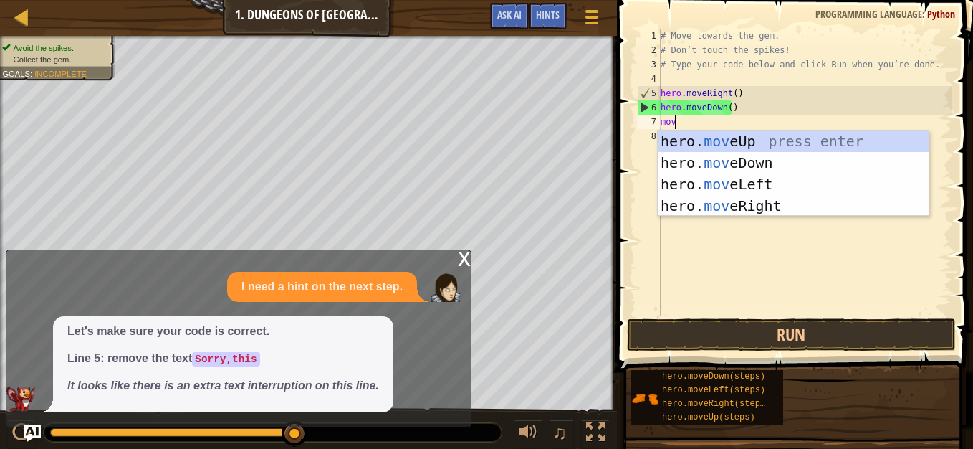
type textarea "move"
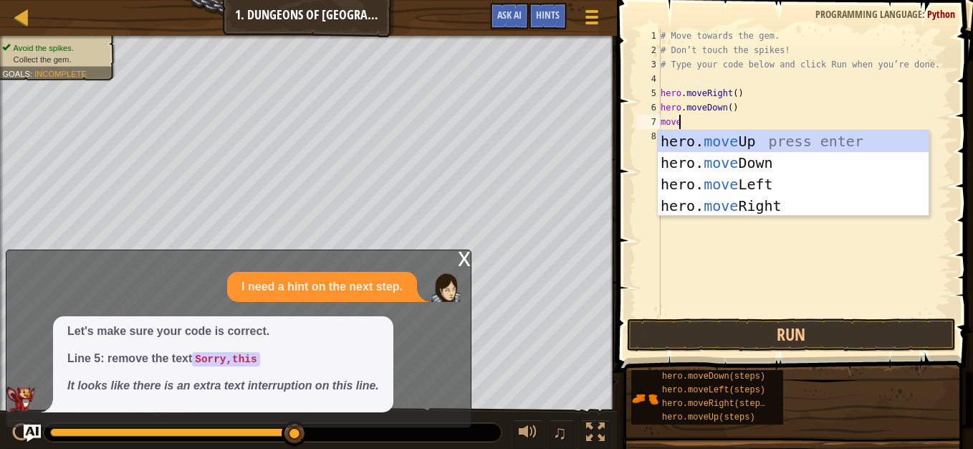
click at [847, 224] on div "# Move towards the gem. # Don’t touch the spikes! # Type your code below and cl…" at bounding box center [805, 186] width 294 height 315
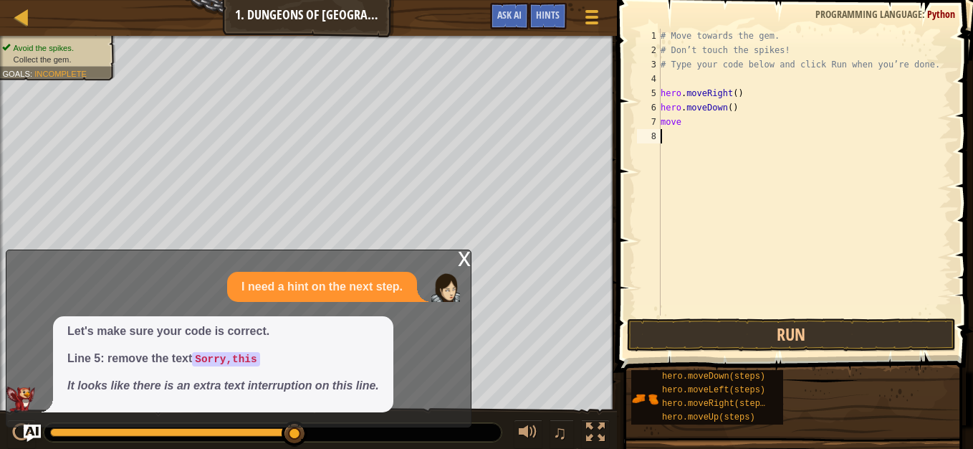
scroll to position [6, 0]
click at [707, 123] on div "# Move towards the gem. # Don’t touch the spikes! # Type your code below and cl…" at bounding box center [805, 186] width 294 height 315
type textarea "mover"
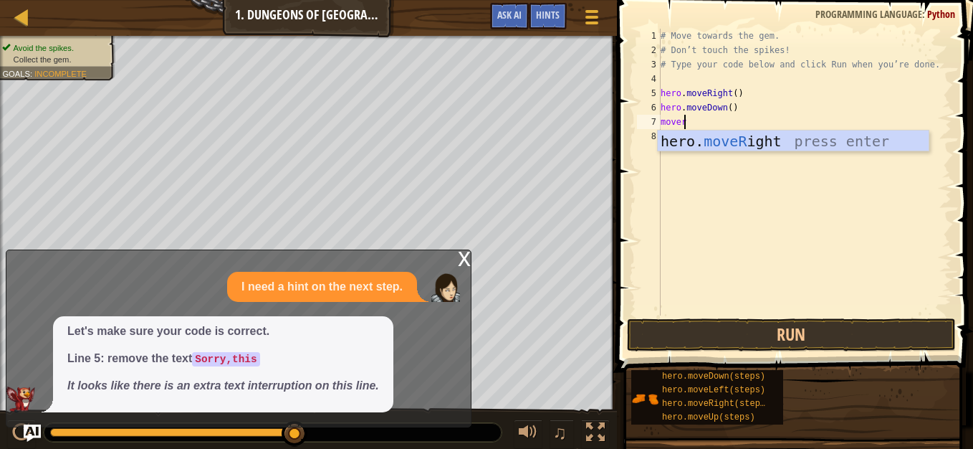
scroll to position [6, 1]
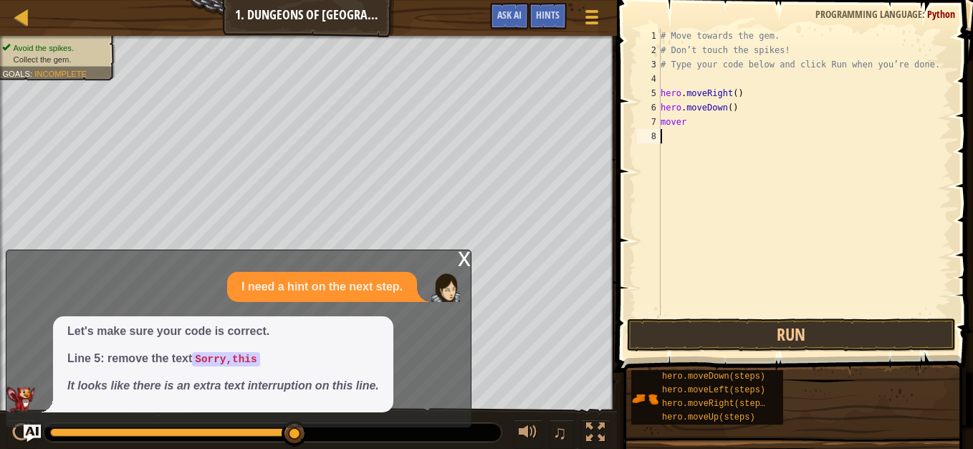
click at [740, 156] on div "# Move towards the gem. # Don’t touch the spikes! # Type your code below and cl…" at bounding box center [805, 186] width 294 height 315
click at [706, 111] on div "# Move towards the gem. # Don’t touch the spikes! # Type your code below and cl…" at bounding box center [805, 186] width 294 height 315
click at [685, 113] on div "# Move towards the gem. # Don’t touch the spikes! # Type your code below and cl…" at bounding box center [805, 186] width 294 height 315
click at [696, 123] on div "# Move towards the gem. # Don’t touch the spikes! # Type your code below and cl…" at bounding box center [805, 186] width 294 height 315
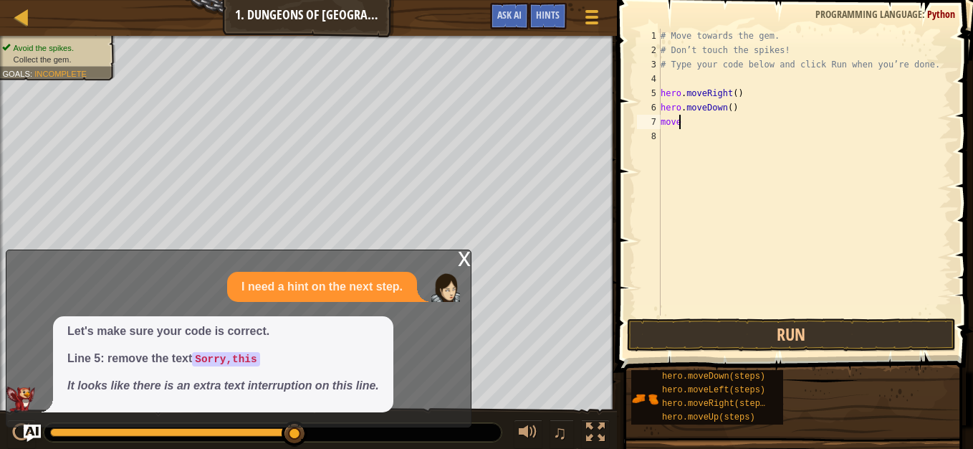
type textarea "mover"
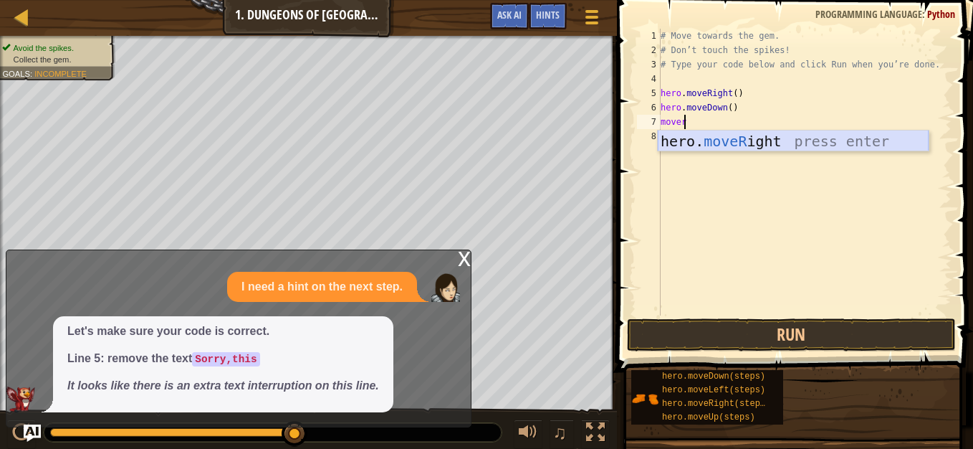
click at [775, 145] on div "hero. moveR ight press enter" at bounding box center [793, 162] width 271 height 64
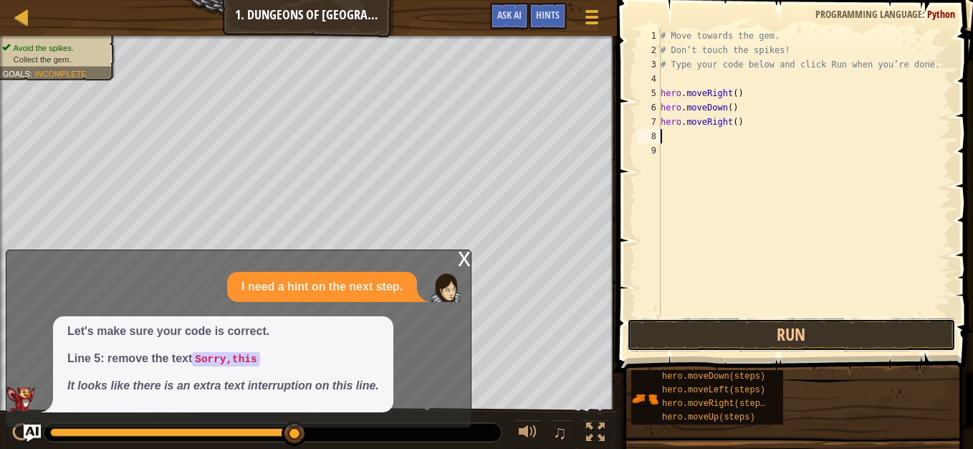
click at [821, 335] on button "Run" at bounding box center [791, 334] width 329 height 33
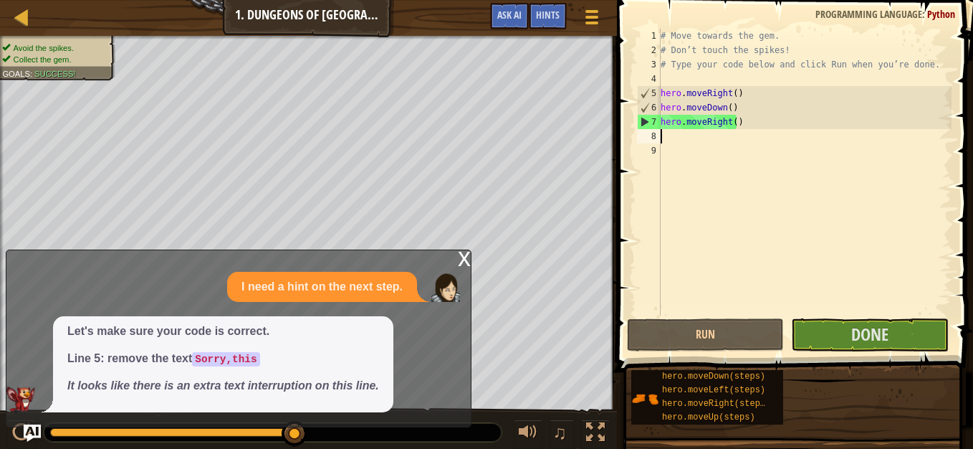
drag, startPoint x: 821, startPoint y: 335, endPoint x: 706, endPoint y: 214, distance: 167.8
click at [706, 214] on div "# Move towards the gem. # Don’t touch the spikes! # Type your code below and cl…" at bounding box center [805, 186] width 294 height 315
click at [921, 330] on button "Done" at bounding box center [869, 334] width 157 height 33
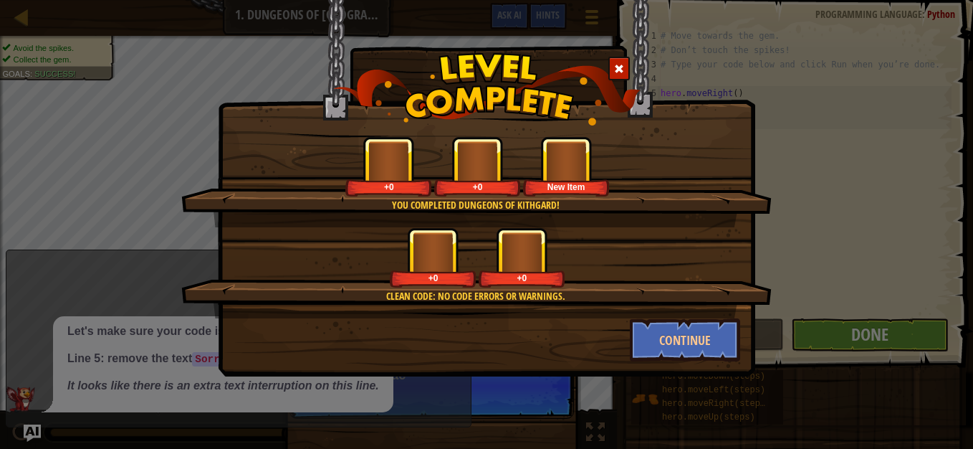
drag, startPoint x: 921, startPoint y: 330, endPoint x: 704, endPoint y: 249, distance: 231.1
click at [704, 249] on div "+0 +0" at bounding box center [477, 257] width 556 height 60
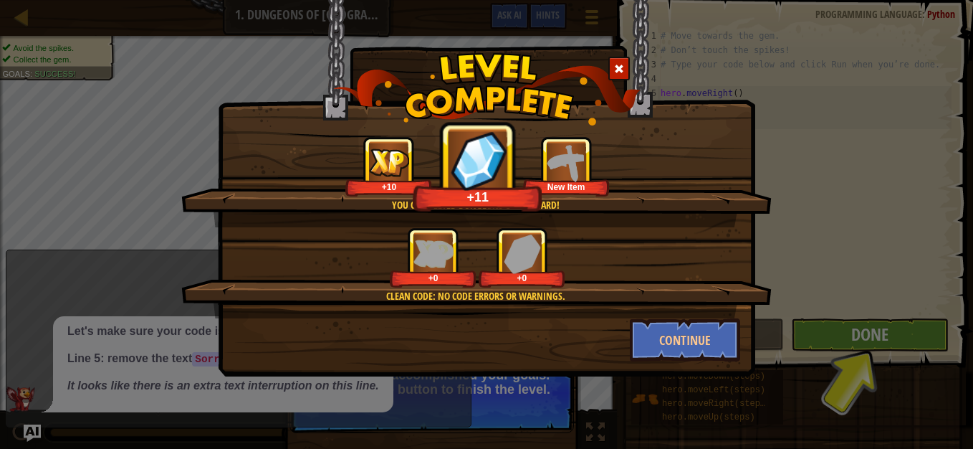
click at [840, 317] on div "You completed Dungeons of Kithgard! +10 +11 New Item Clean code: no code errors…" at bounding box center [486, 224] width 973 height 449
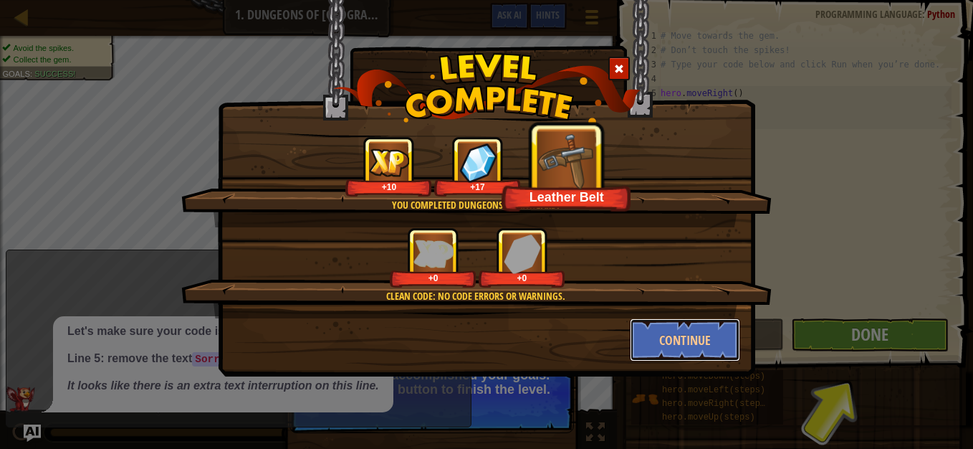
click at [719, 342] on button "Continue" at bounding box center [685, 339] width 111 height 43
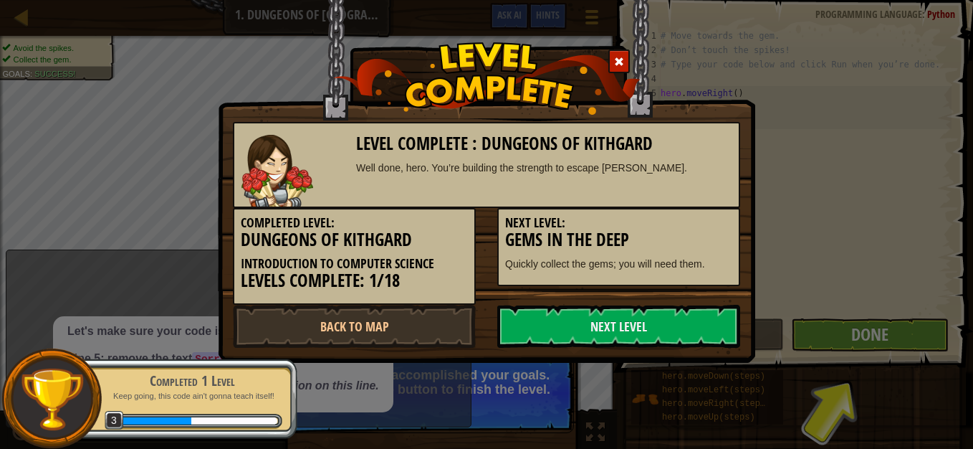
click at [634, 333] on link "Next Level" at bounding box center [618, 326] width 243 height 43
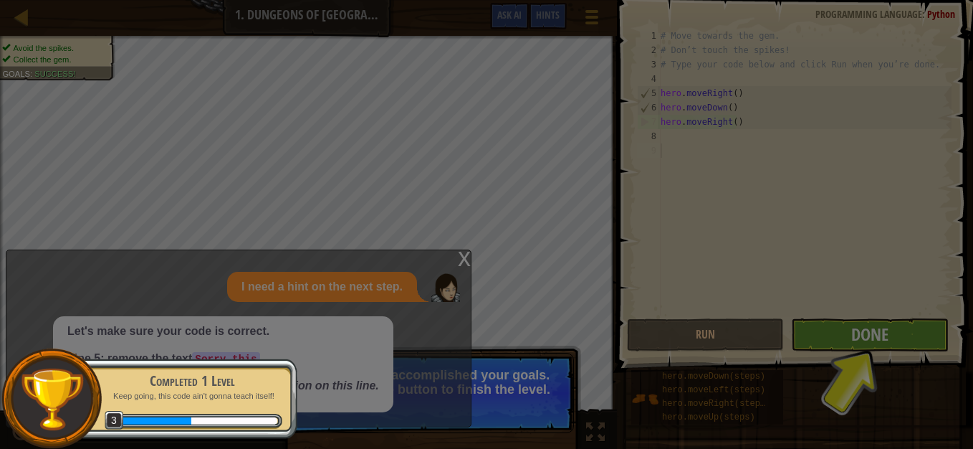
click at [634, 1] on body "Map Introduction to Computer Science 1. Dungeons of Kithgard Game Menu Done Hin…" at bounding box center [486, 0] width 973 height 1
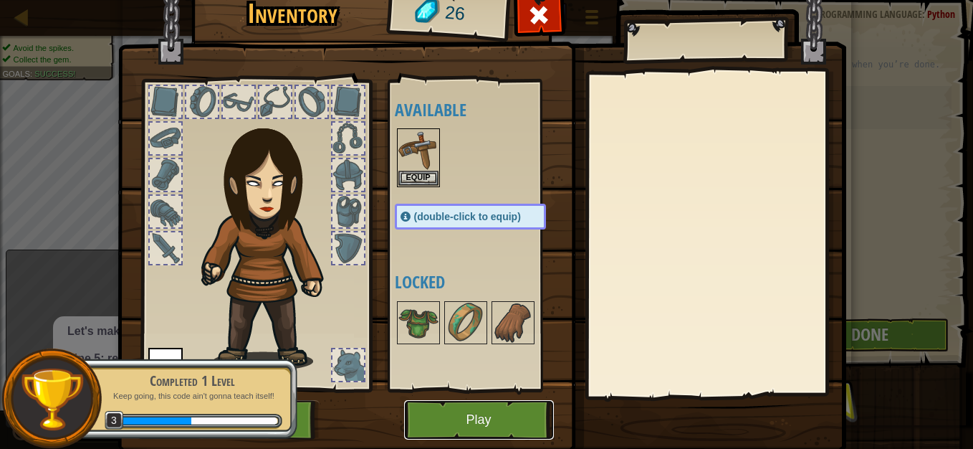
click at [519, 414] on button "Play" at bounding box center [479, 419] width 150 height 39
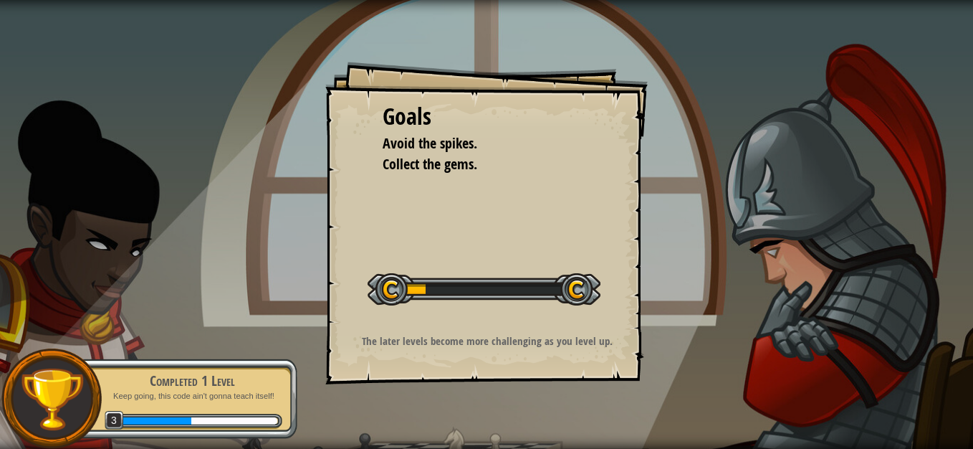
click at [519, 414] on div "Goals Avoid the spikes. Collect the gems. Start Level Error loading from server…" at bounding box center [486, 224] width 973 height 449
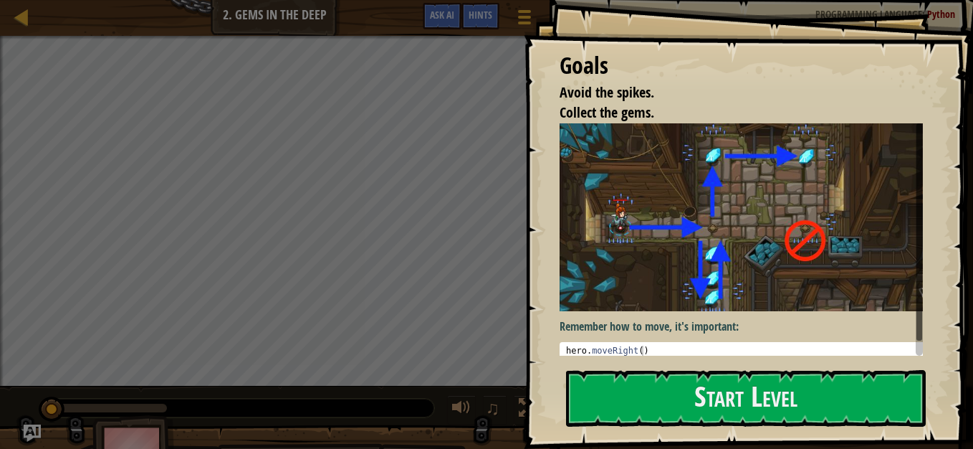
click at [707, 393] on button "Start Level" at bounding box center [746, 398] width 360 height 57
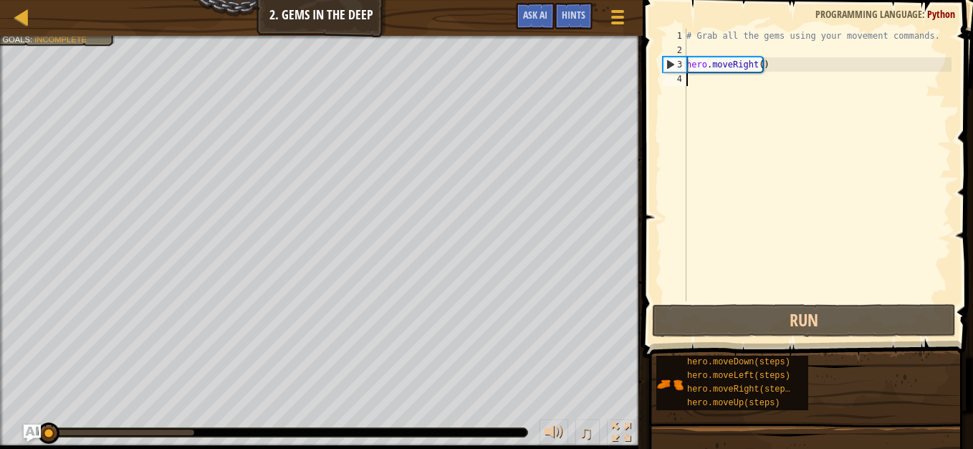
scroll to position [6, 0]
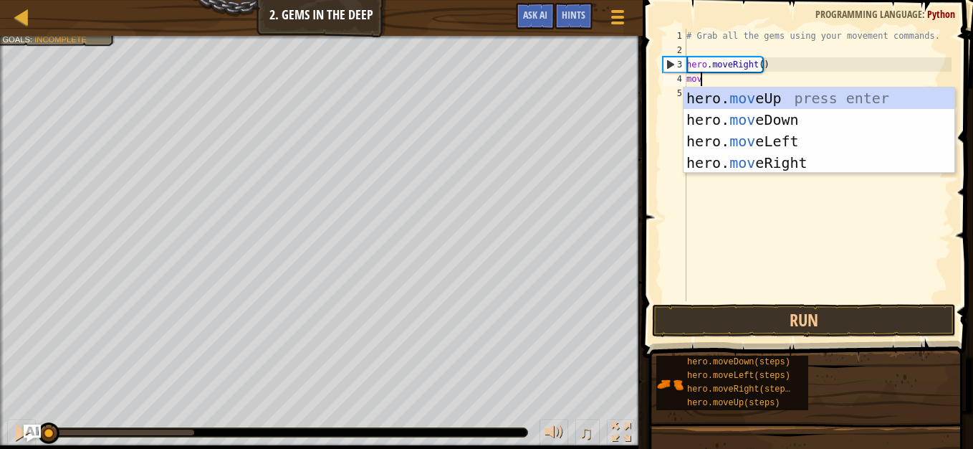
type textarea "move"
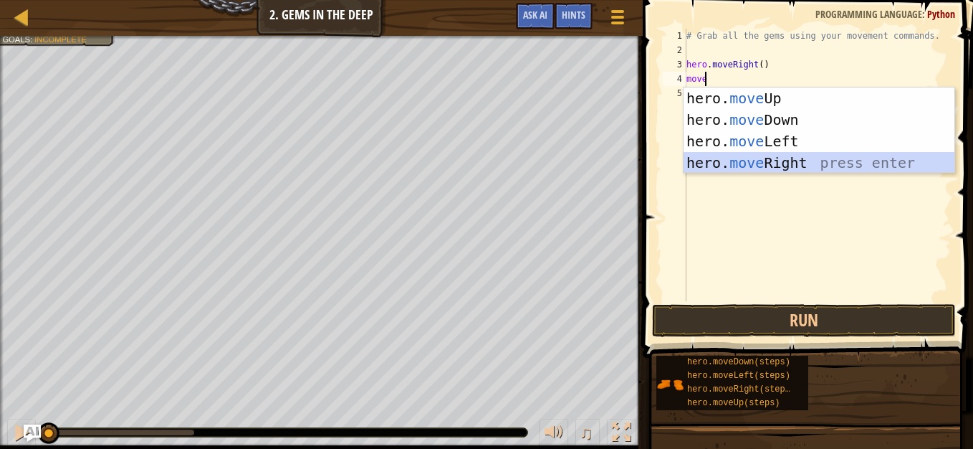
click at [852, 164] on div "hero. move Up press enter hero. move Down press enter hero. move Left press ent…" at bounding box center [819, 151] width 271 height 129
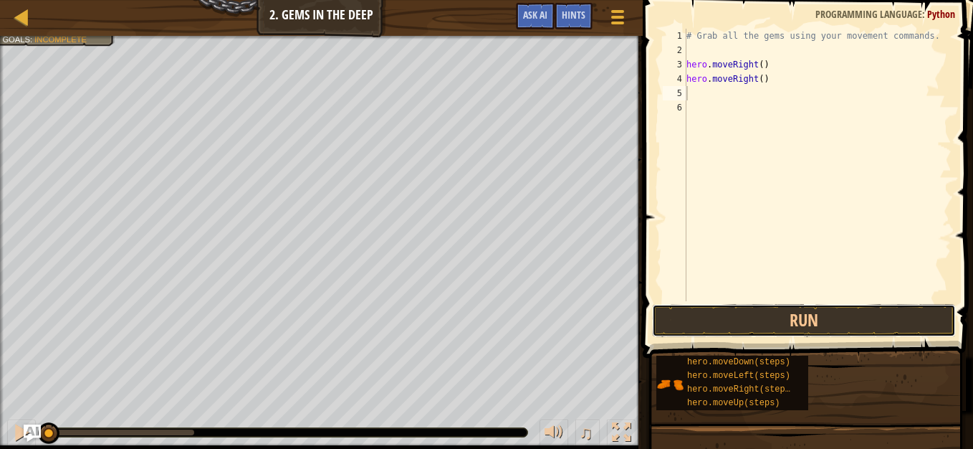
click at [806, 309] on button "Run" at bounding box center [804, 320] width 304 height 33
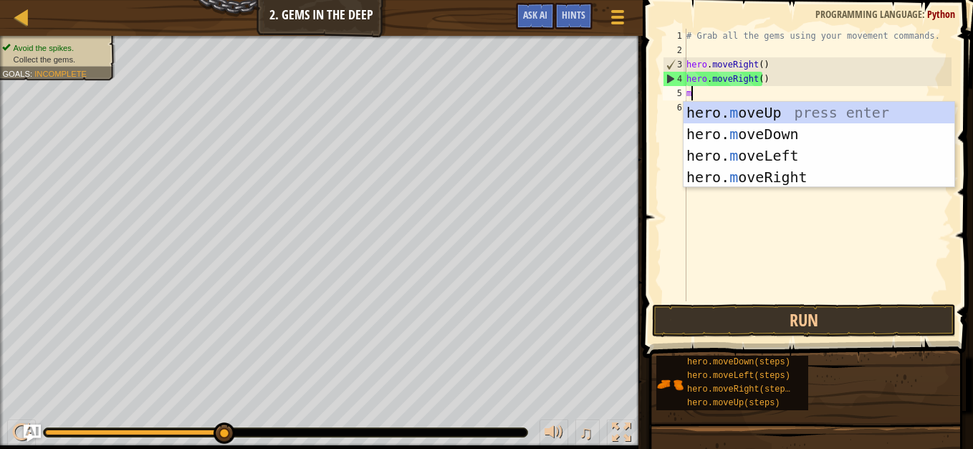
type textarea "mo"
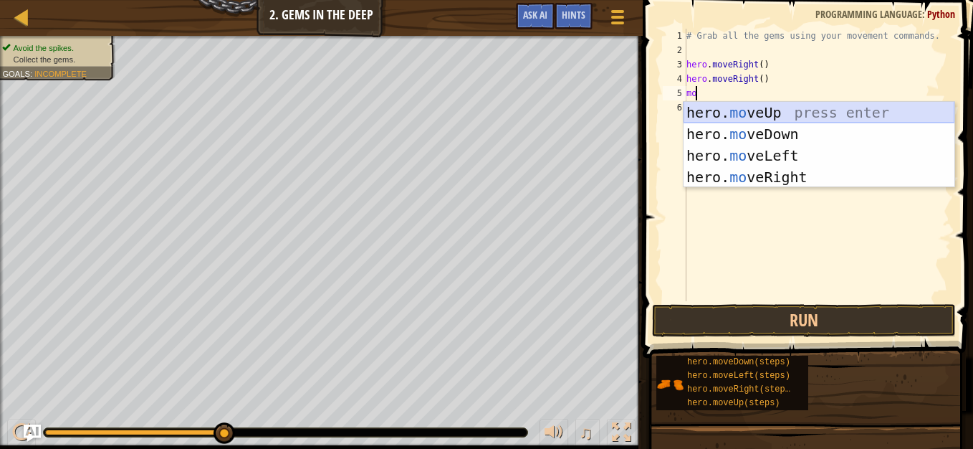
click at [851, 110] on div "hero. mo veUp press enter hero. mo veDown press enter hero. mo veLeft press ent…" at bounding box center [819, 166] width 271 height 129
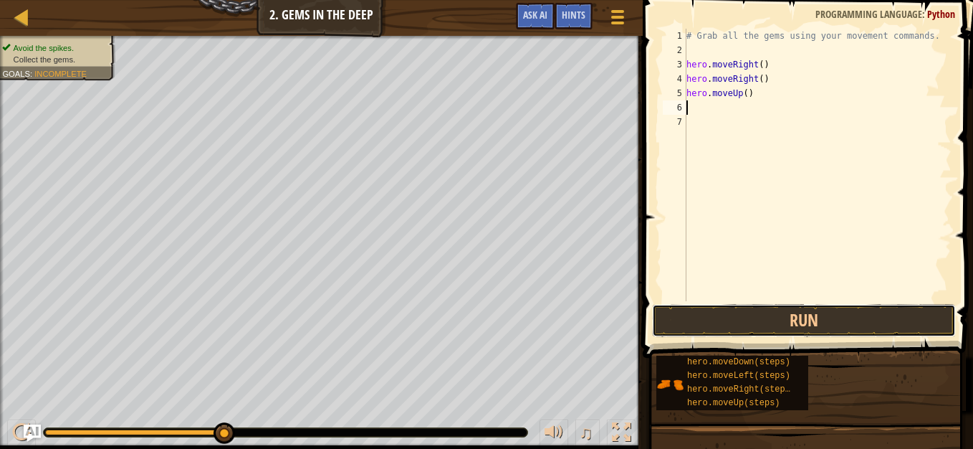
click at [804, 322] on button "Run" at bounding box center [804, 320] width 304 height 33
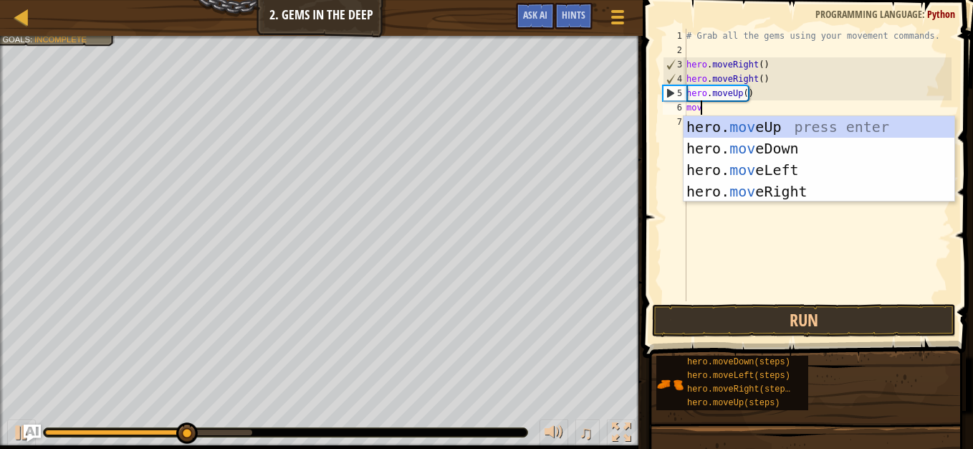
scroll to position [6, 1]
type textarea "movel"
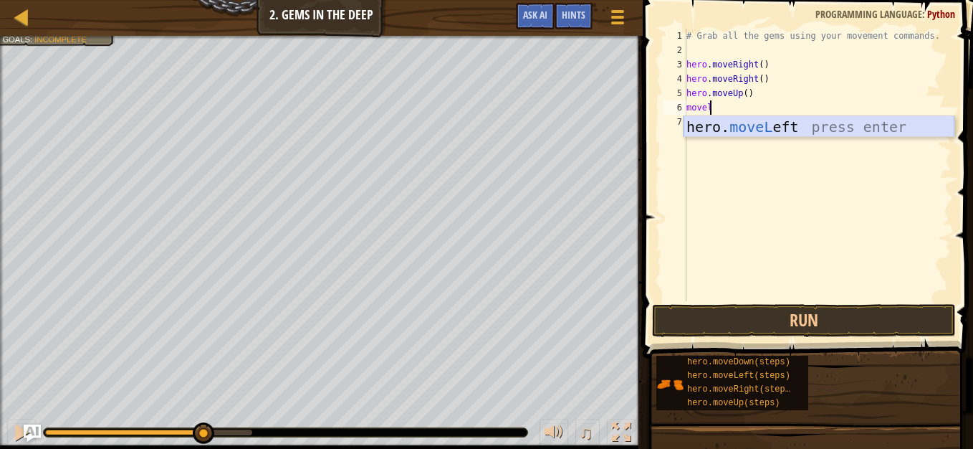
click at [788, 125] on div "hero. moveL eft press enter" at bounding box center [819, 148] width 271 height 64
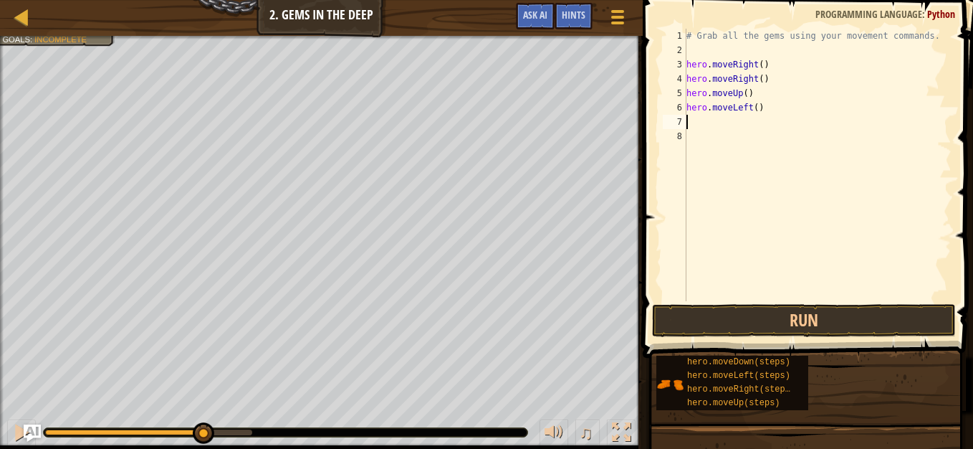
scroll to position [6, 0]
click at [770, 310] on button "Run" at bounding box center [804, 320] width 304 height 33
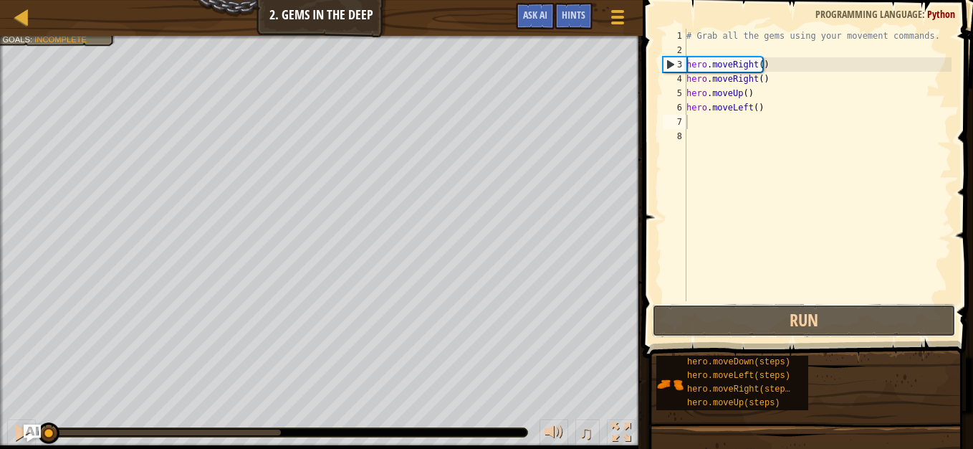
click at [808, 314] on button "Run" at bounding box center [804, 320] width 304 height 33
click at [808, 314] on button "Running" at bounding box center [804, 320] width 304 height 33
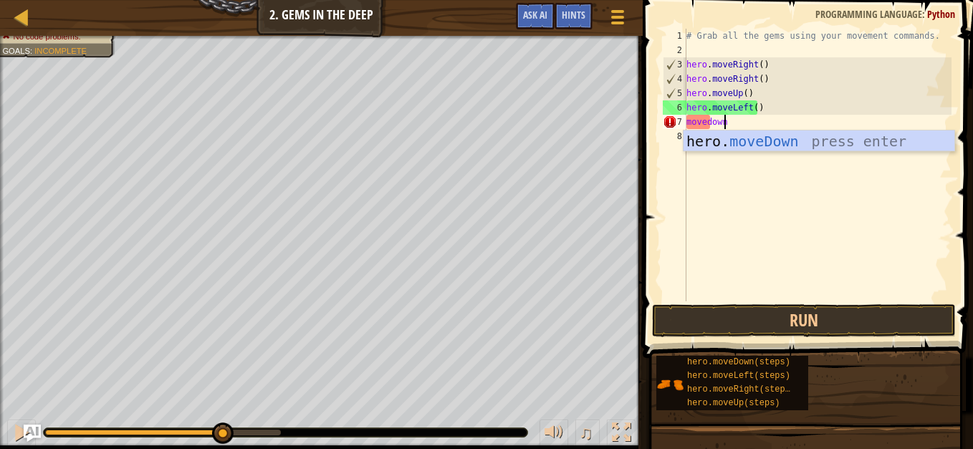
scroll to position [6, 2]
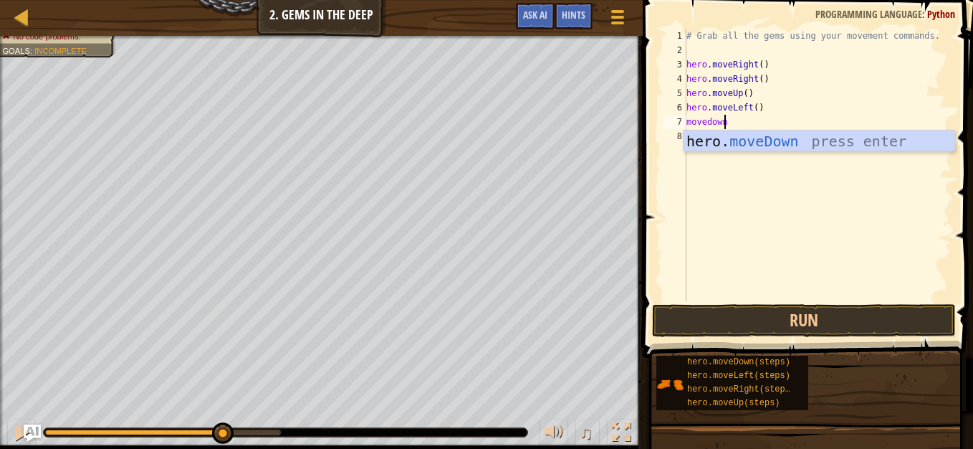
click at [870, 123] on div "# Grab all the gems using your movement commands. hero . moveRight ( ) hero . m…" at bounding box center [818, 179] width 268 height 301
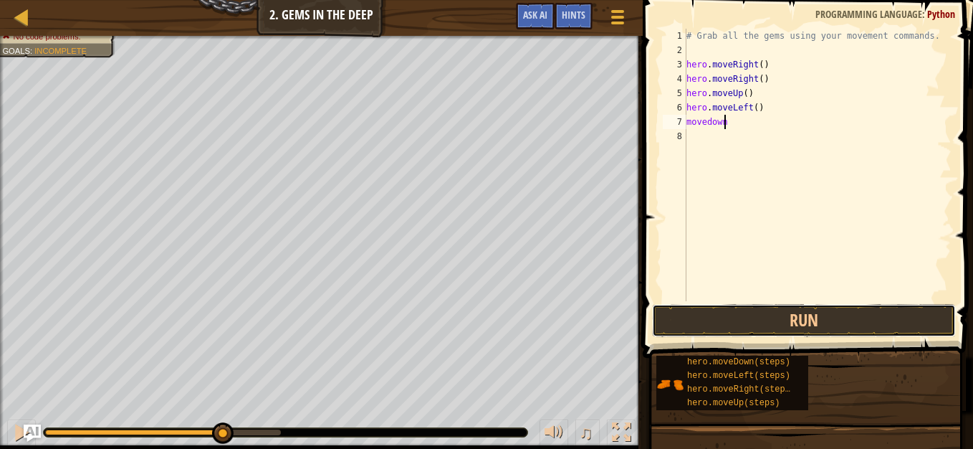
click at [828, 328] on button "Run" at bounding box center [804, 320] width 304 height 33
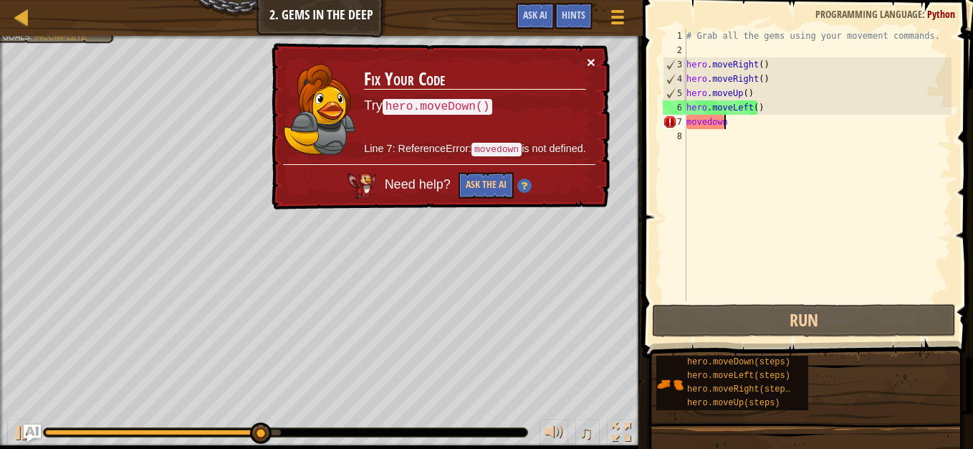
click at [588, 60] on button "×" at bounding box center [591, 61] width 9 height 15
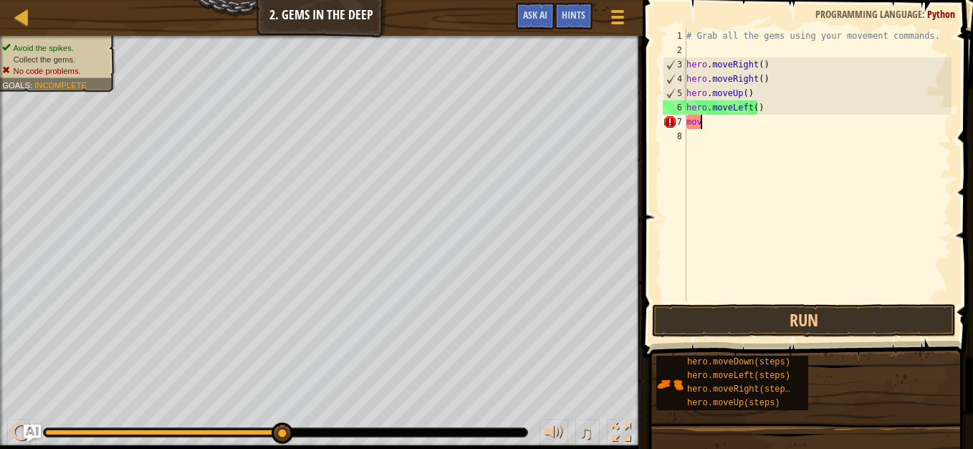
scroll to position [6, 0]
type textarea "m"
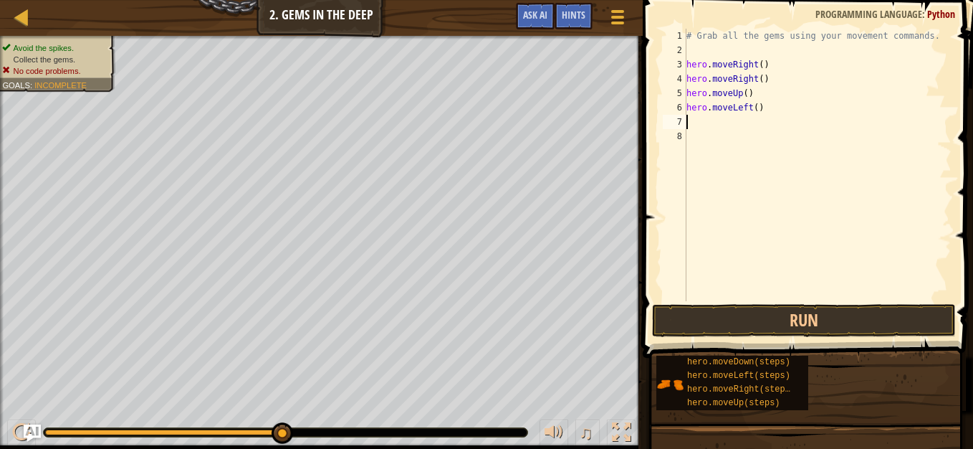
type textarea "m"
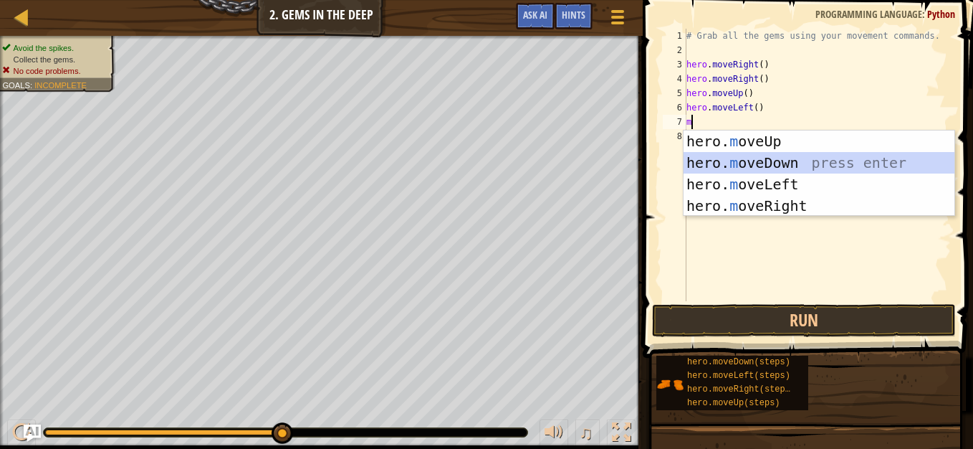
click at [868, 167] on div "hero. m oveUp press enter hero. m oveDown press enter hero. m oveLeft press ent…" at bounding box center [819, 194] width 271 height 129
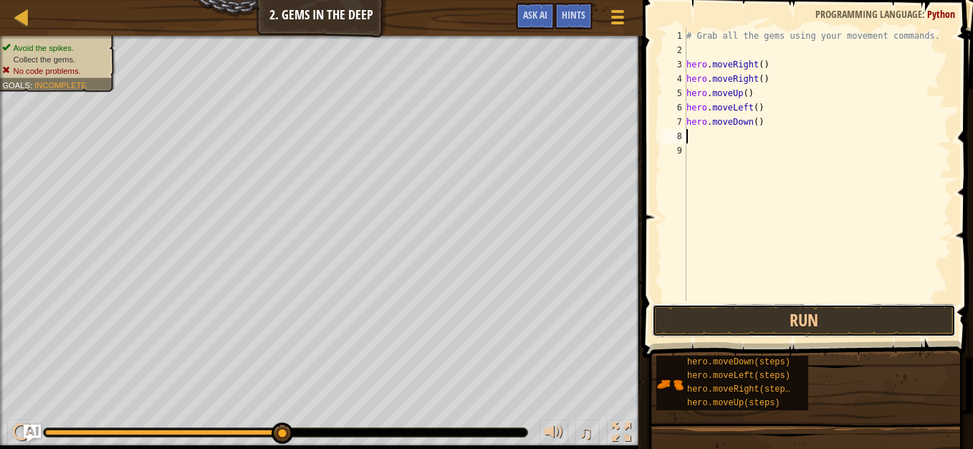
click at [780, 310] on button "Run" at bounding box center [804, 320] width 304 height 33
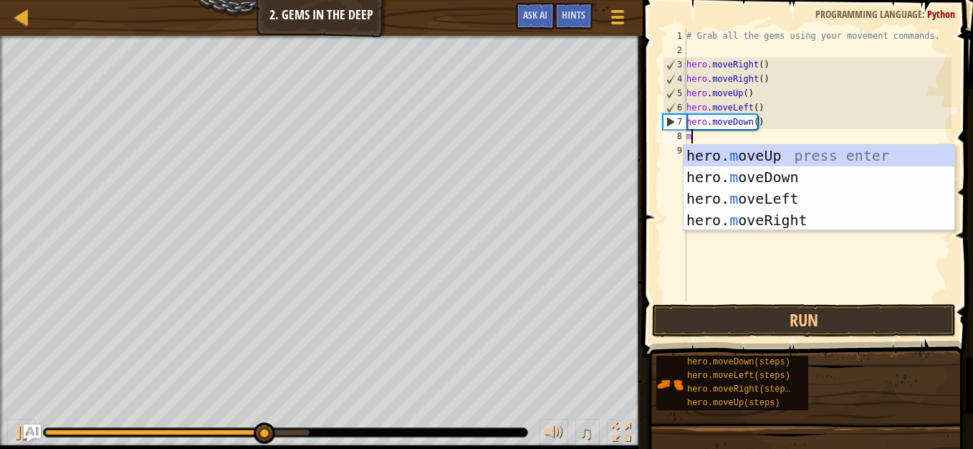
type textarea "mo"
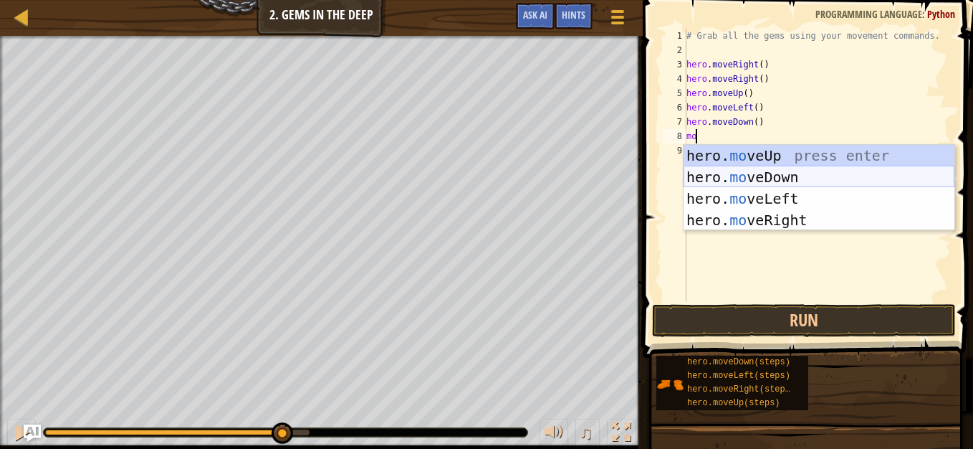
click at [818, 181] on div "hero. mo veUp press enter hero. mo veDown press enter hero. mo veLeft press ent…" at bounding box center [819, 209] width 271 height 129
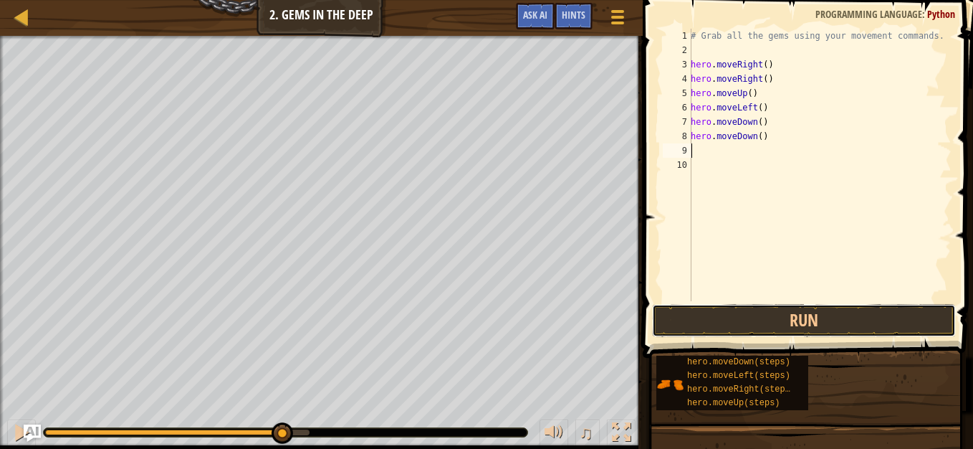
click at [813, 312] on button "Run" at bounding box center [804, 320] width 304 height 33
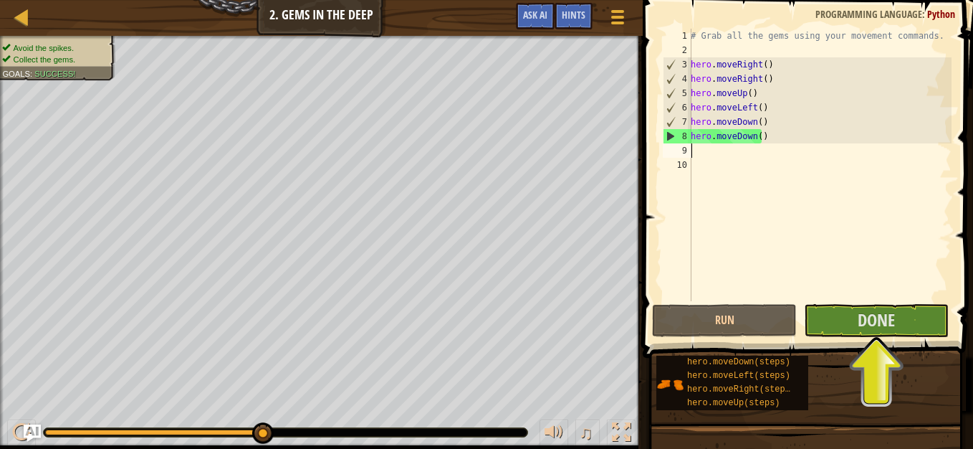
drag, startPoint x: 858, startPoint y: 312, endPoint x: 725, endPoint y: 224, distance: 159.6
click at [725, 224] on div "# Grab all the gems using your movement commands. hero . moveRight ( ) hero . m…" at bounding box center [820, 179] width 264 height 301
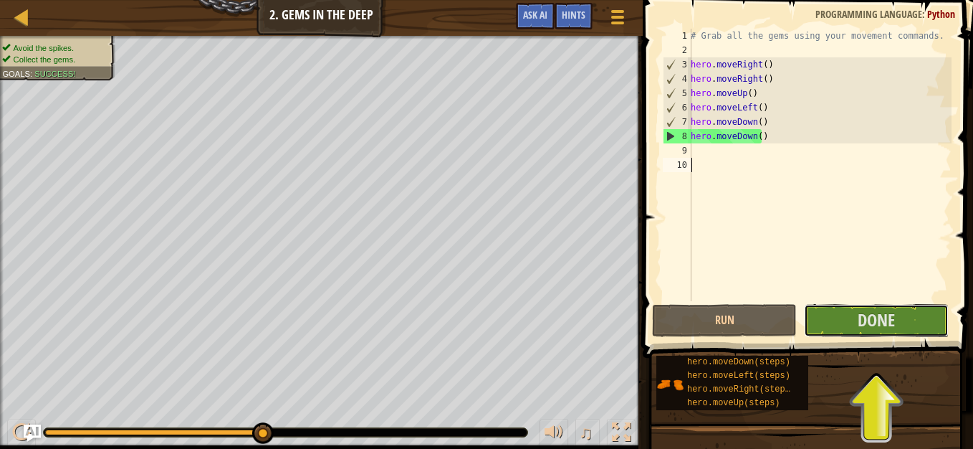
click at [900, 322] on button "Done" at bounding box center [876, 320] width 145 height 33
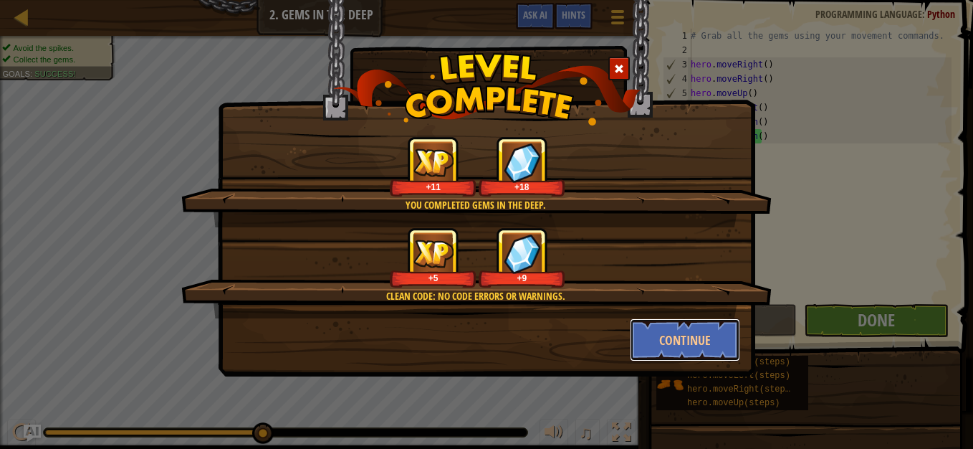
click at [693, 343] on button "Continue" at bounding box center [685, 339] width 111 height 43
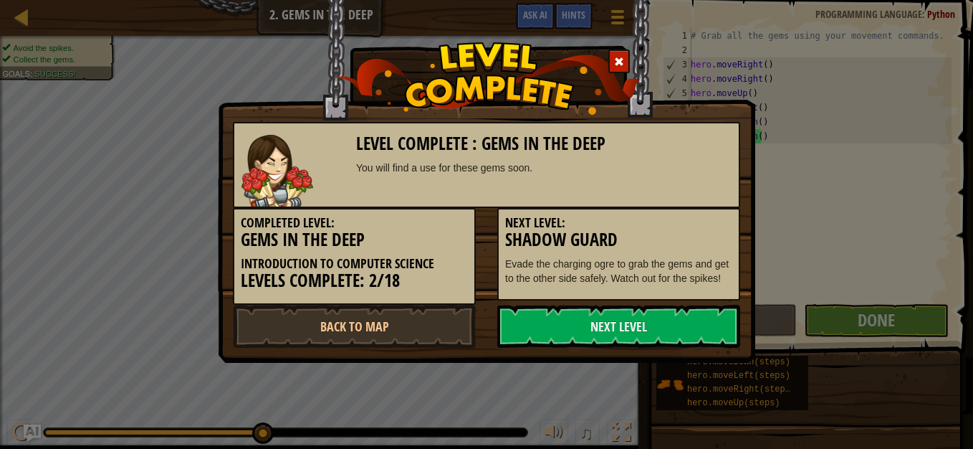
click at [631, 312] on link "Next Level" at bounding box center [618, 326] width 243 height 43
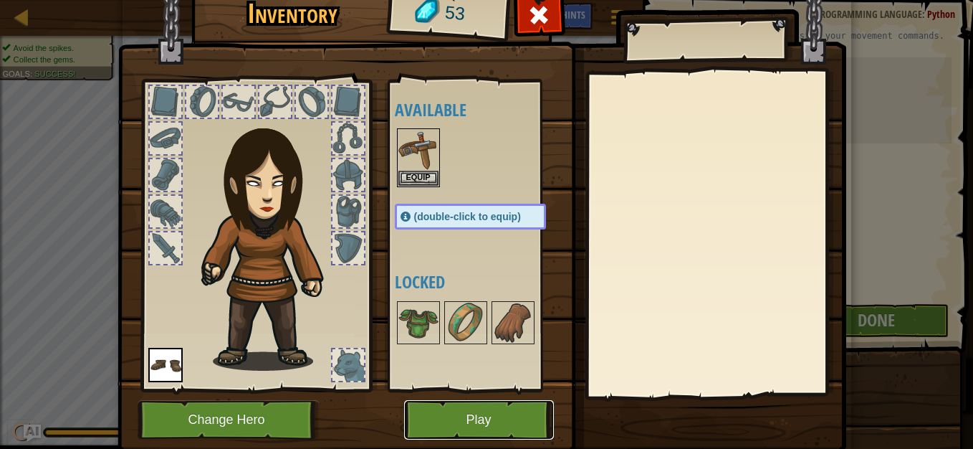
click at [490, 411] on button "Play" at bounding box center [479, 419] width 150 height 39
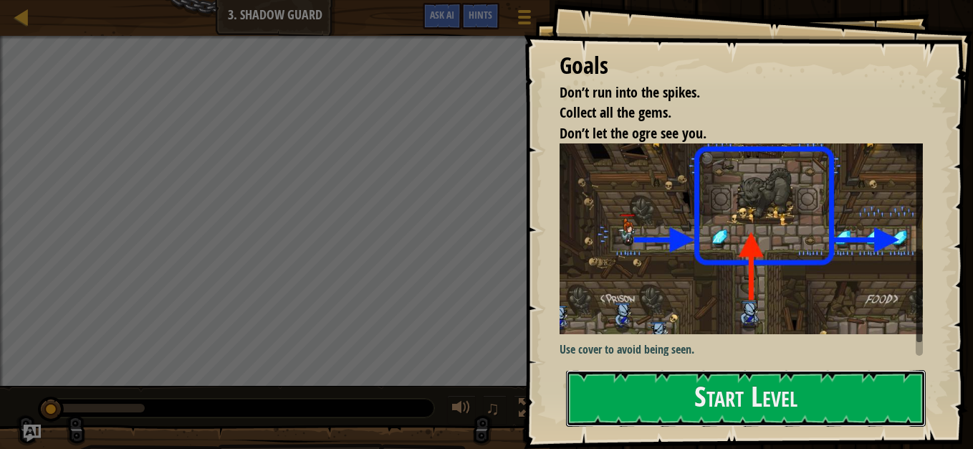
click at [677, 399] on button "Start Level" at bounding box center [746, 398] width 360 height 57
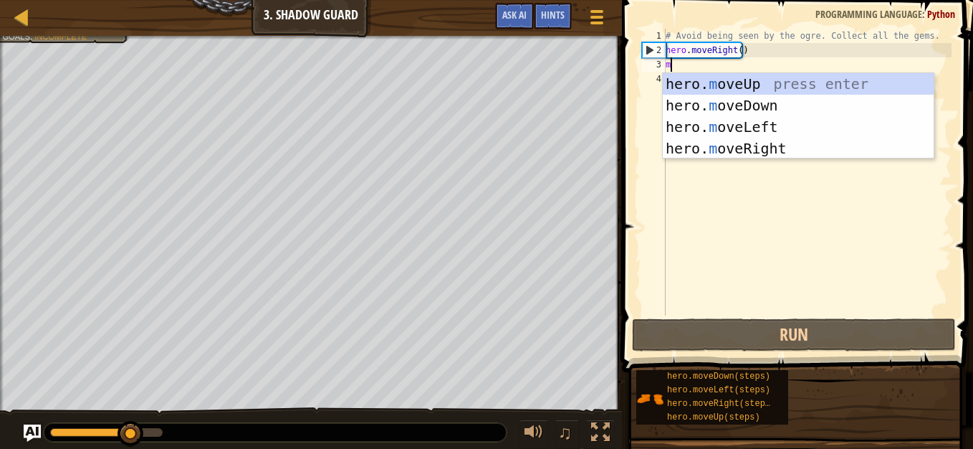
scroll to position [6, 0]
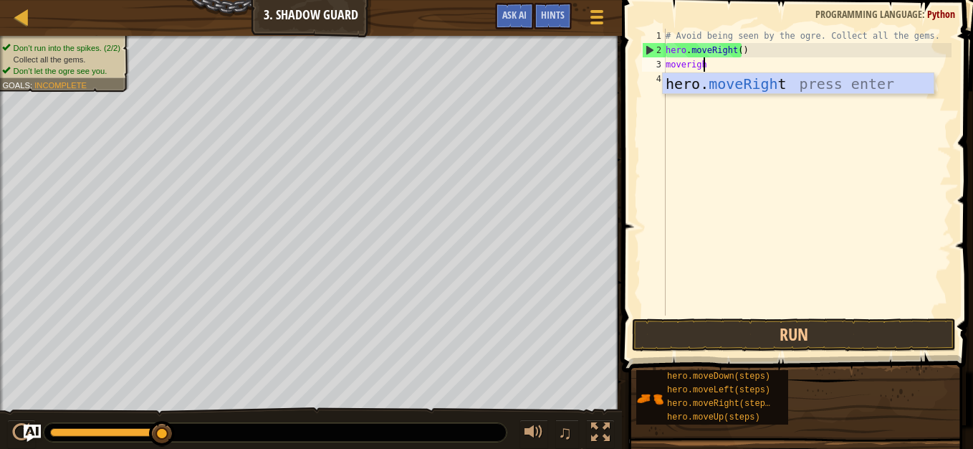
type textarea "moveright"
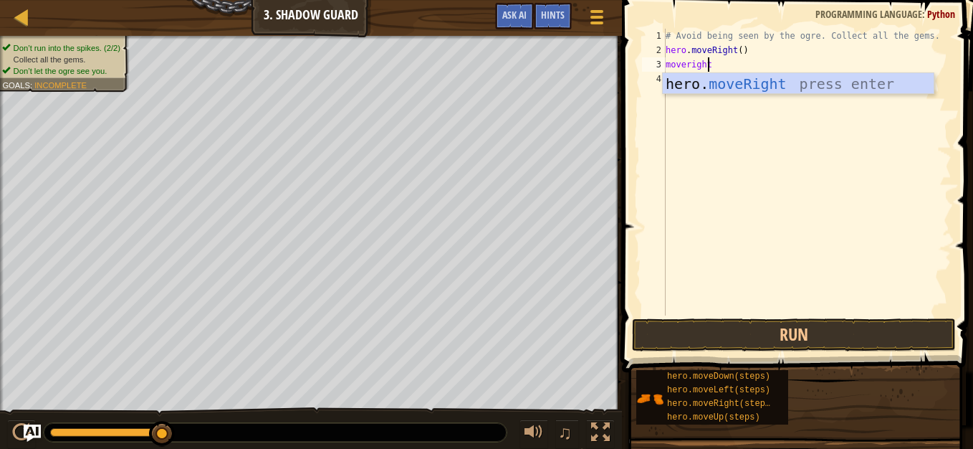
click at [758, 77] on div "hero. moveRight press enter" at bounding box center [798, 105] width 271 height 64
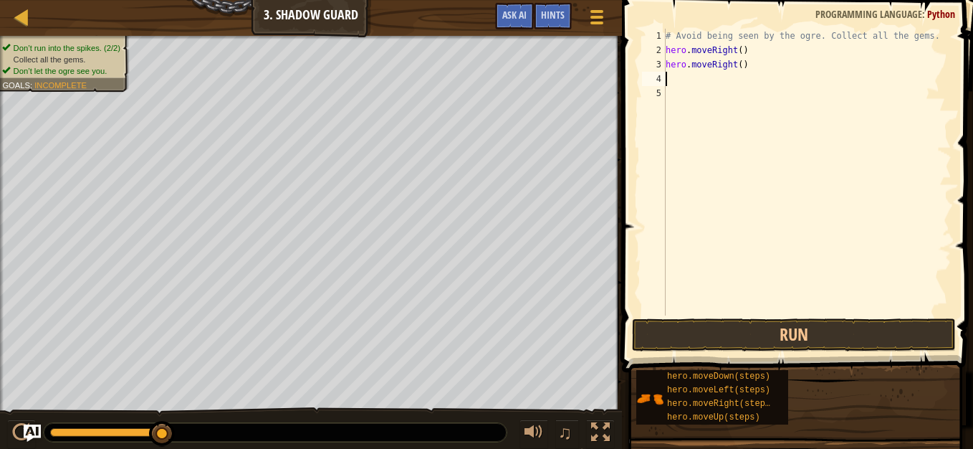
scroll to position [6, 0]
click at [765, 331] on button "Run" at bounding box center [794, 334] width 324 height 33
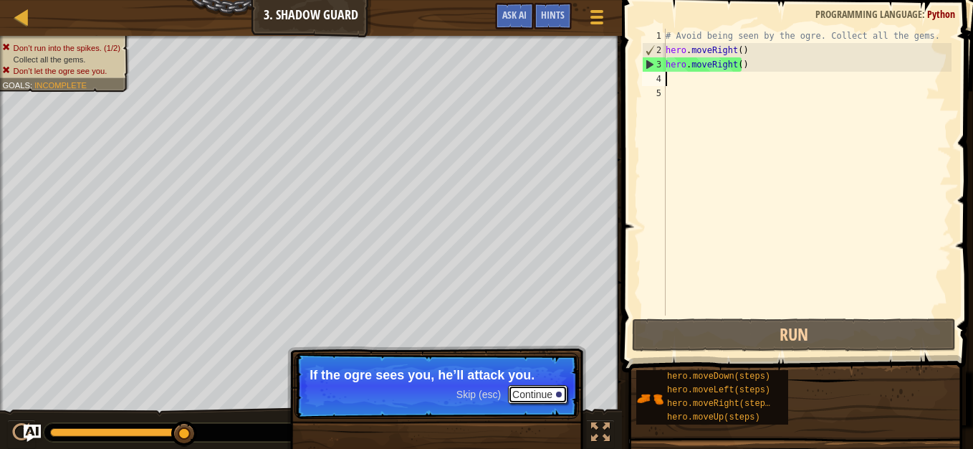
click at [537, 389] on button "Continue" at bounding box center [537, 394] width 59 height 19
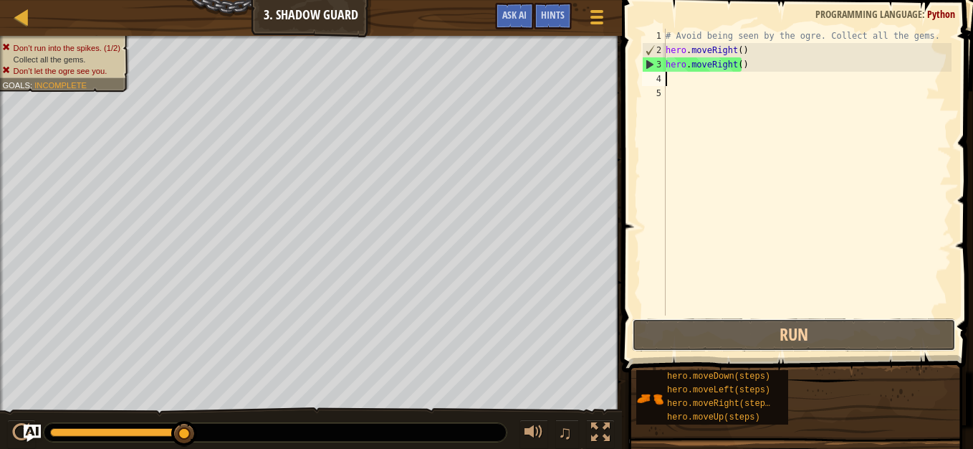
click at [841, 342] on button "Run" at bounding box center [794, 334] width 324 height 33
